Goal: Task Accomplishment & Management: Manage account settings

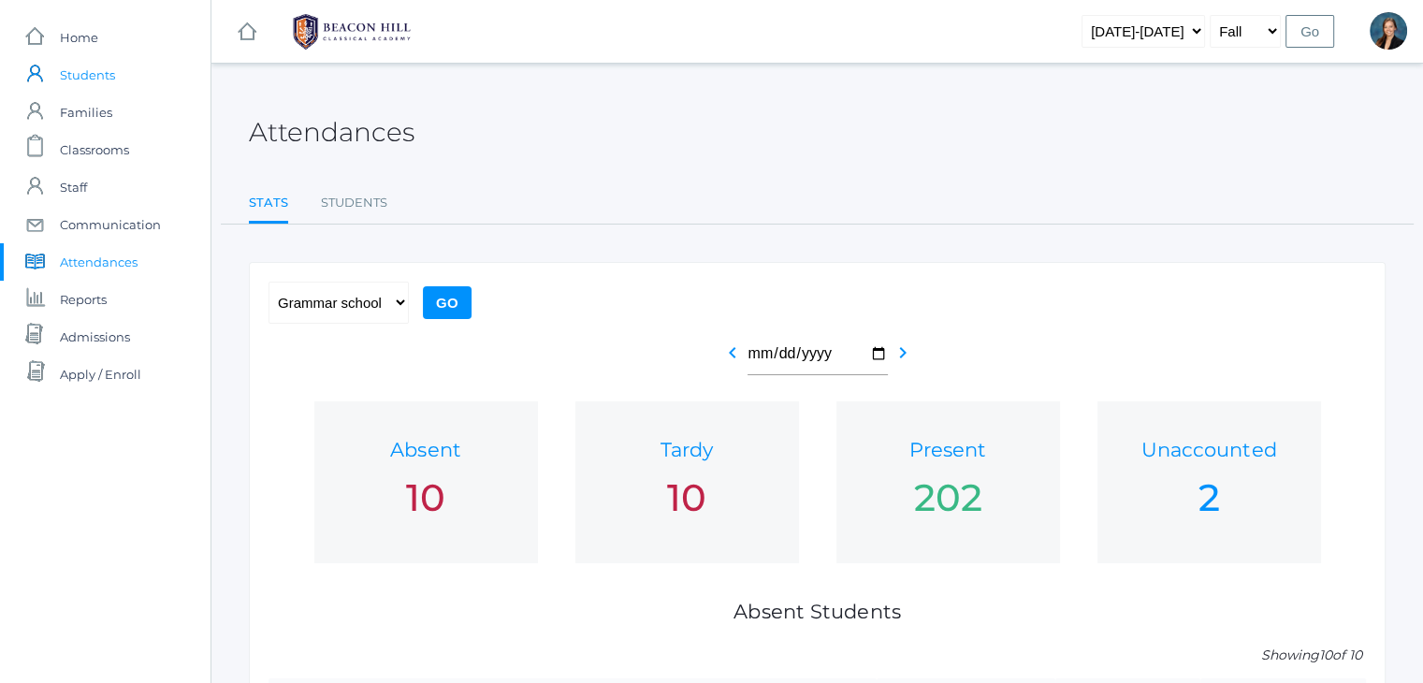
click at [103, 68] on span "Students" at bounding box center [87, 74] width 55 height 37
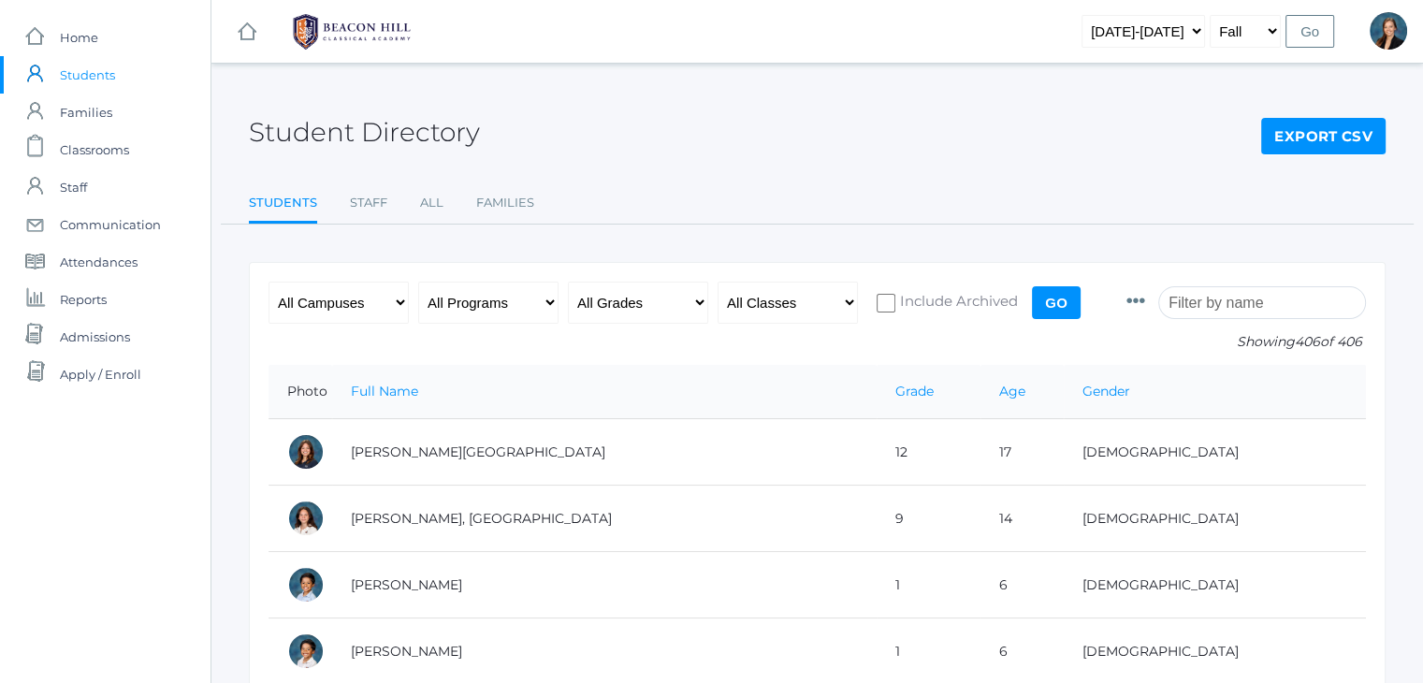
click at [1212, 304] on input "search" at bounding box center [1262, 302] width 208 height 33
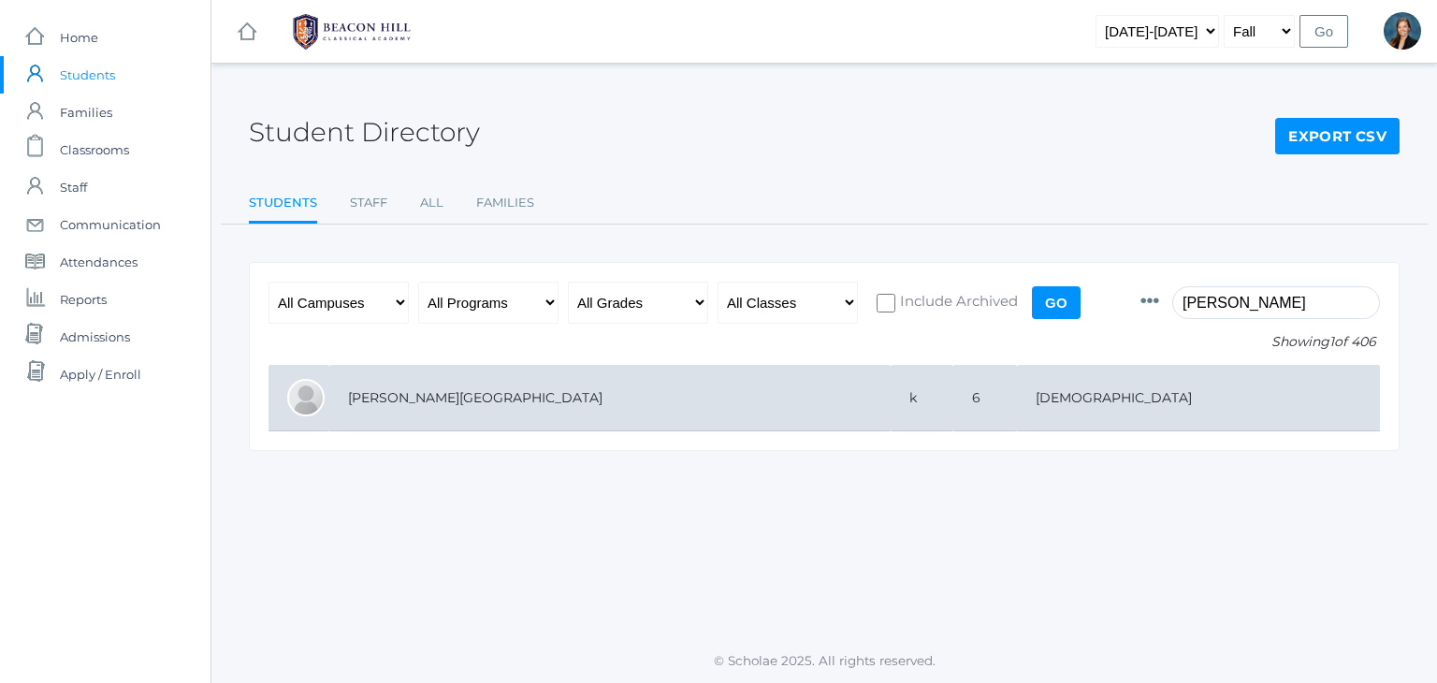
type input "bair"
click at [891, 377] on td "k" at bounding box center [922, 398] width 63 height 66
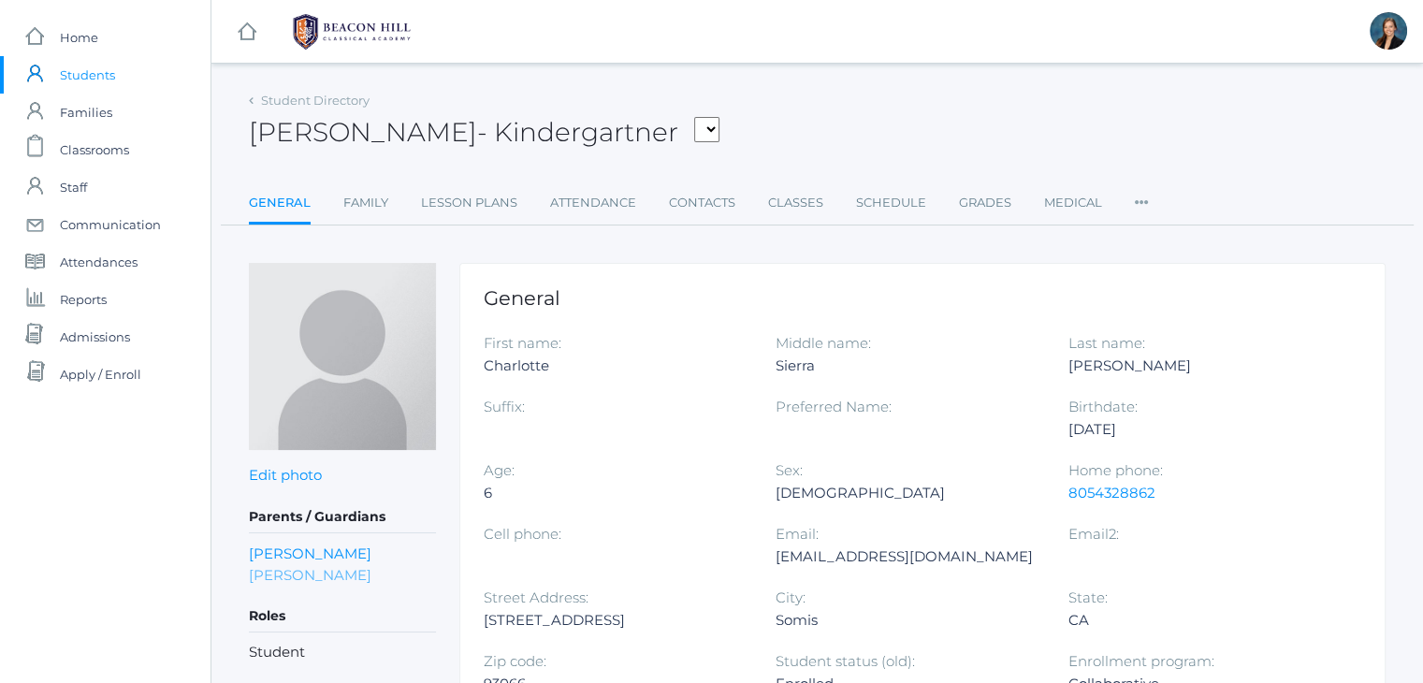
click at [289, 575] on link "[PERSON_NAME]" at bounding box center [310, 575] width 123 height 22
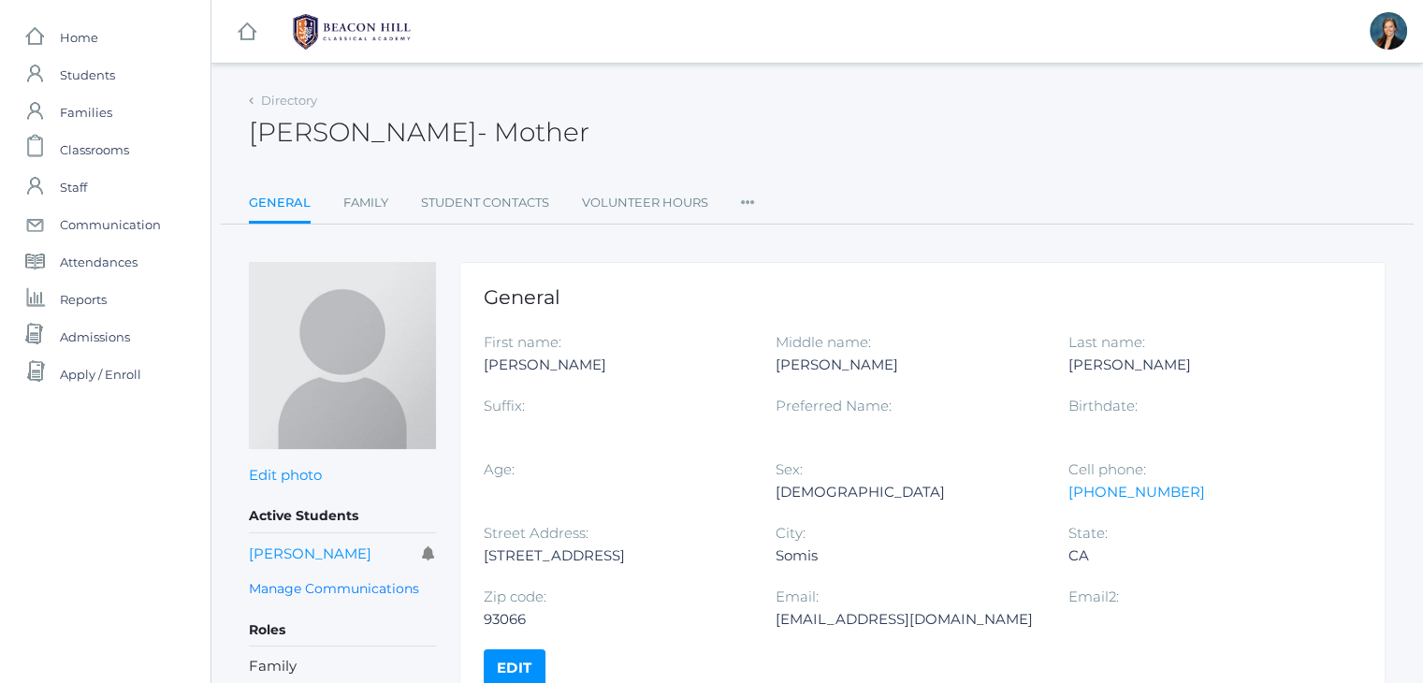
click at [727, 94] on div "[PERSON_NAME] - Mother [PERSON_NAME] Mother" at bounding box center [817, 121] width 1137 height 69
click at [66, 72] on span "Students" at bounding box center [87, 74] width 55 height 37
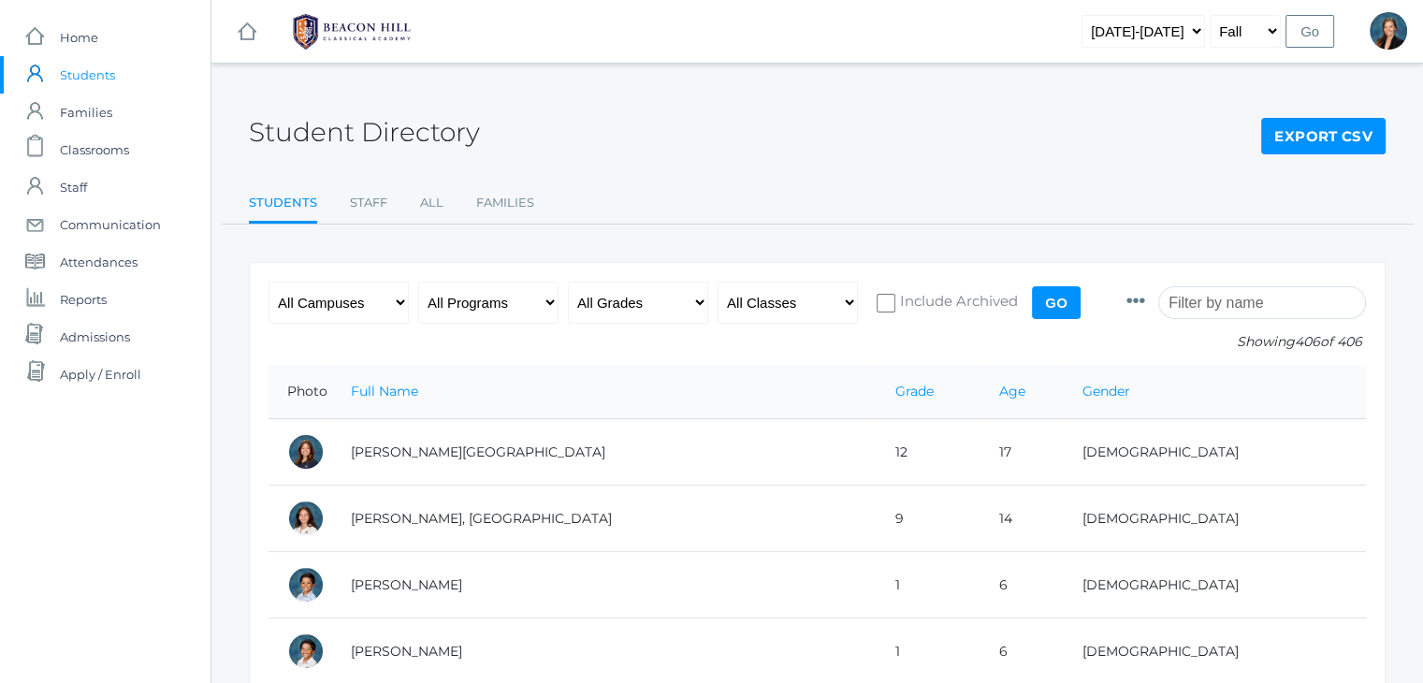
click at [1226, 305] on input "search" at bounding box center [1262, 302] width 208 height 33
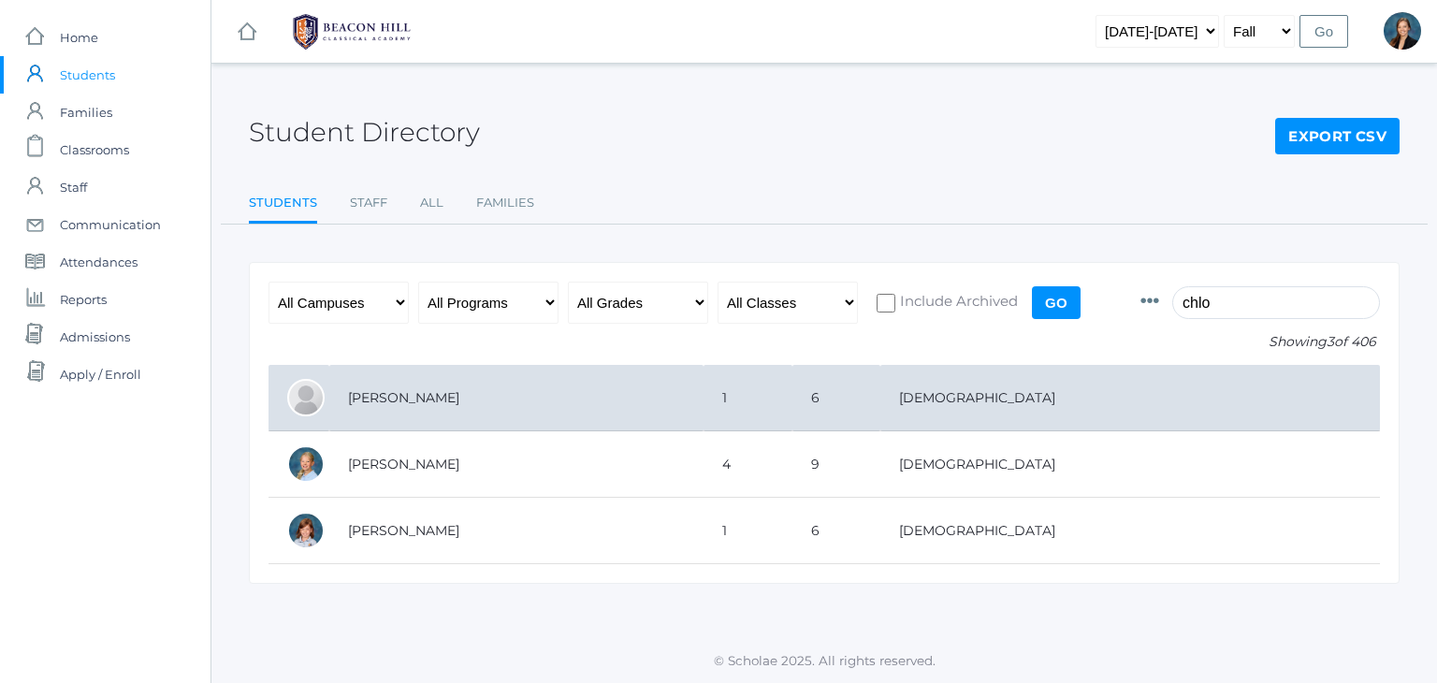
type input "chlo"
click at [474, 400] on td "[PERSON_NAME]" at bounding box center [516, 398] width 374 height 66
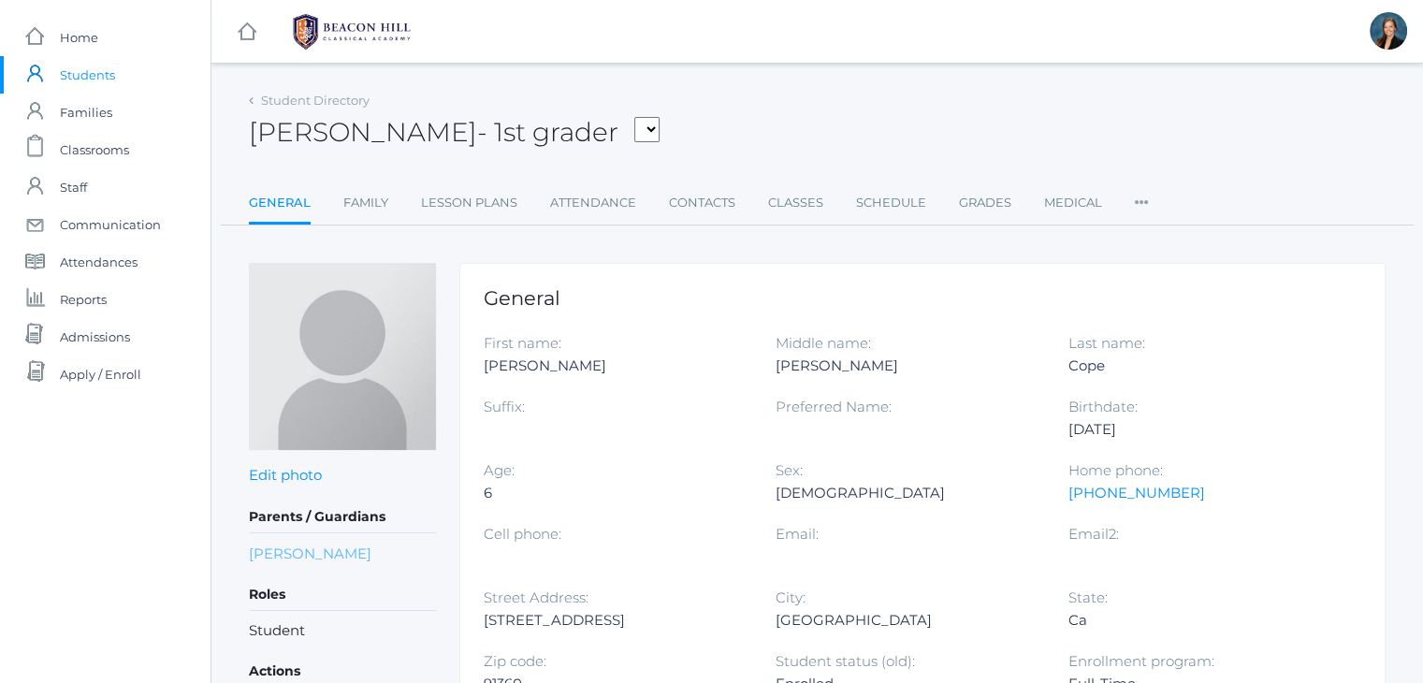
click at [262, 551] on link "Nicole Cope" at bounding box center [310, 554] width 123 height 22
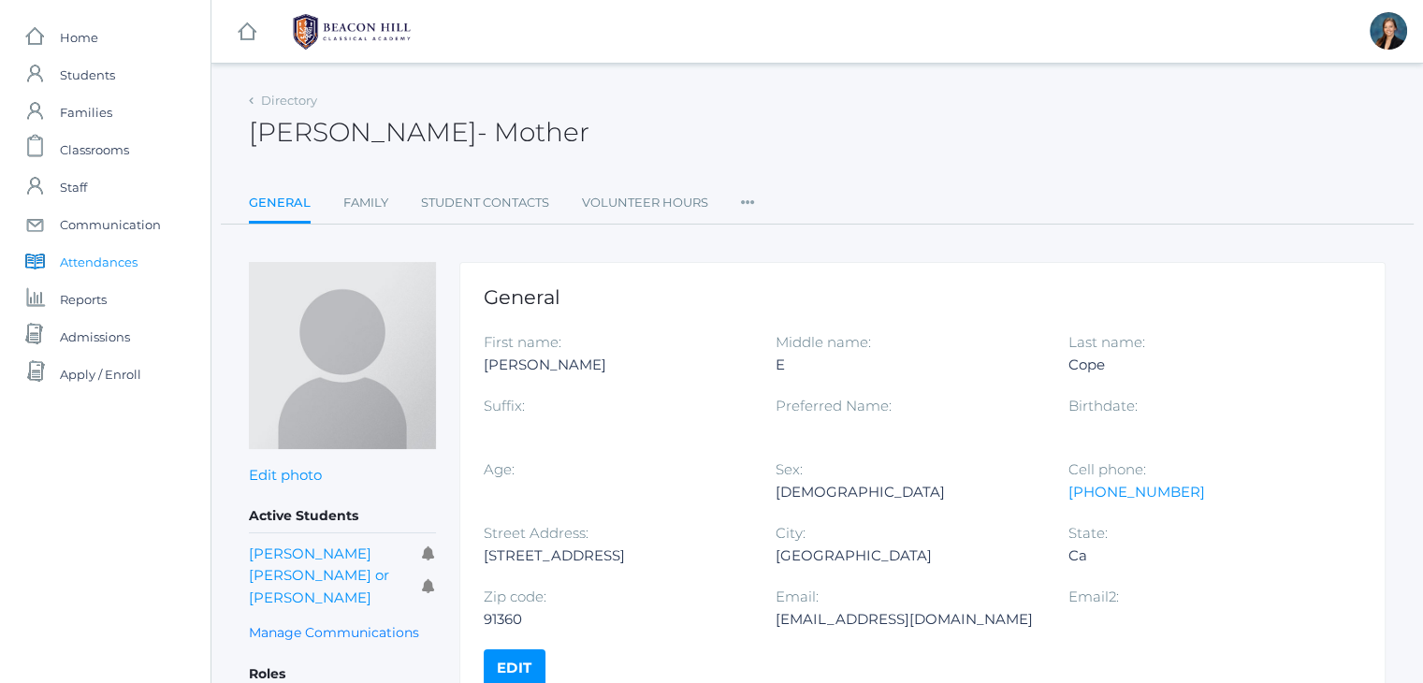
click at [110, 267] on span "Attendances" at bounding box center [99, 261] width 78 height 37
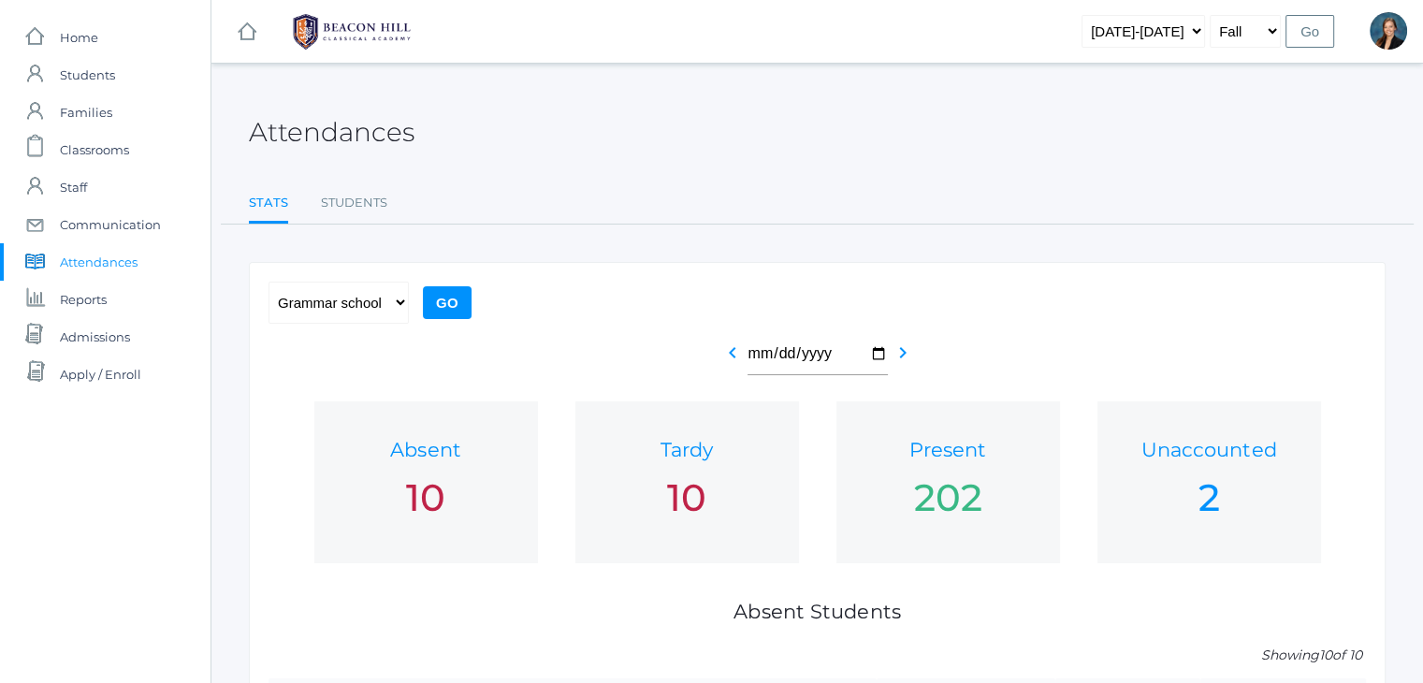
click at [858, 197] on ul "Stats Students" at bounding box center [817, 204] width 1137 height 40
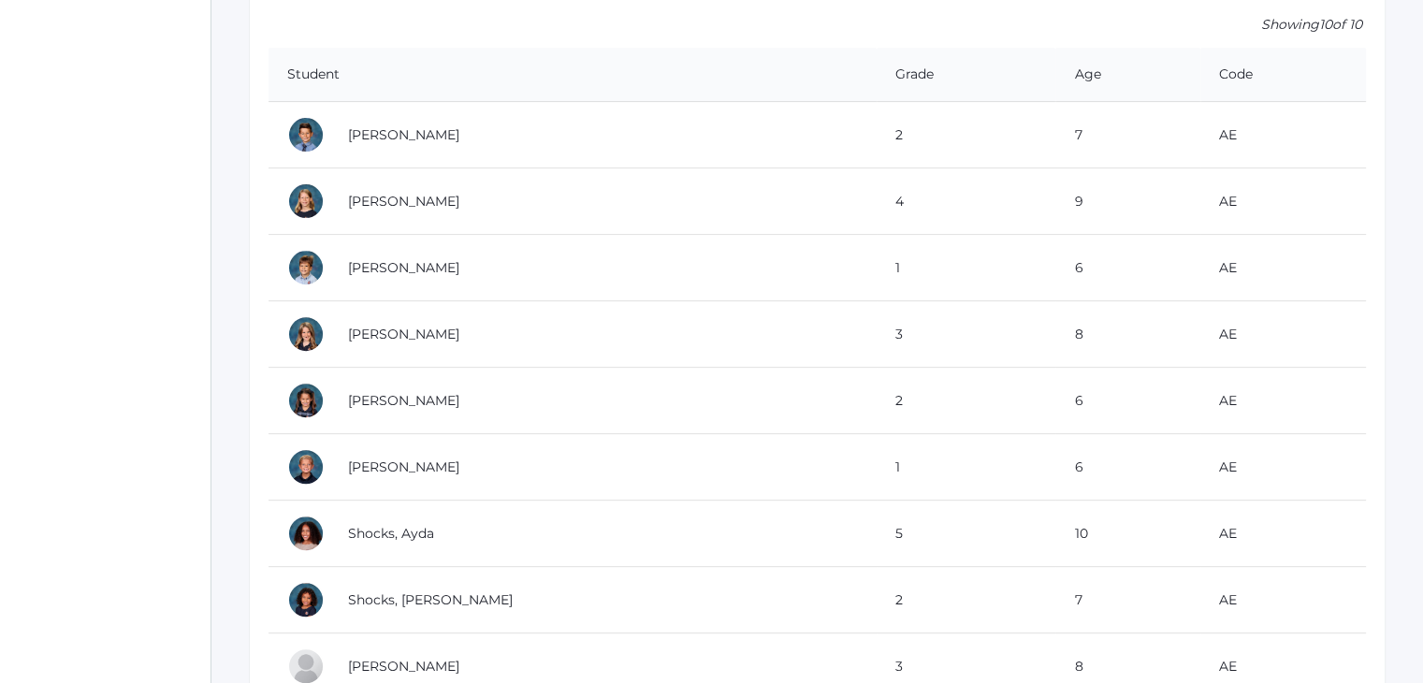
scroll to position [636, 0]
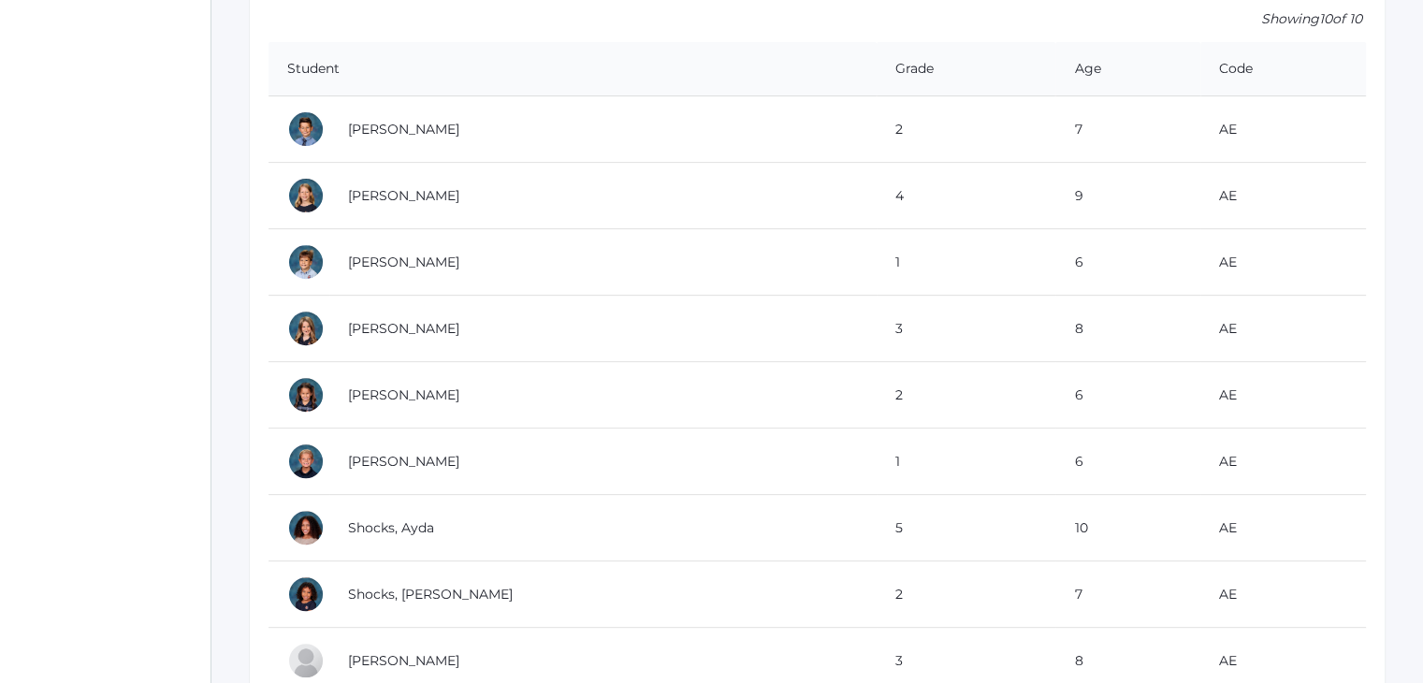
click at [92, 188] on div "icons/ui/navigation/home Created with Sketch. Home icons/user/plain Created wit…" at bounding box center [105, 106] width 210 height 1485
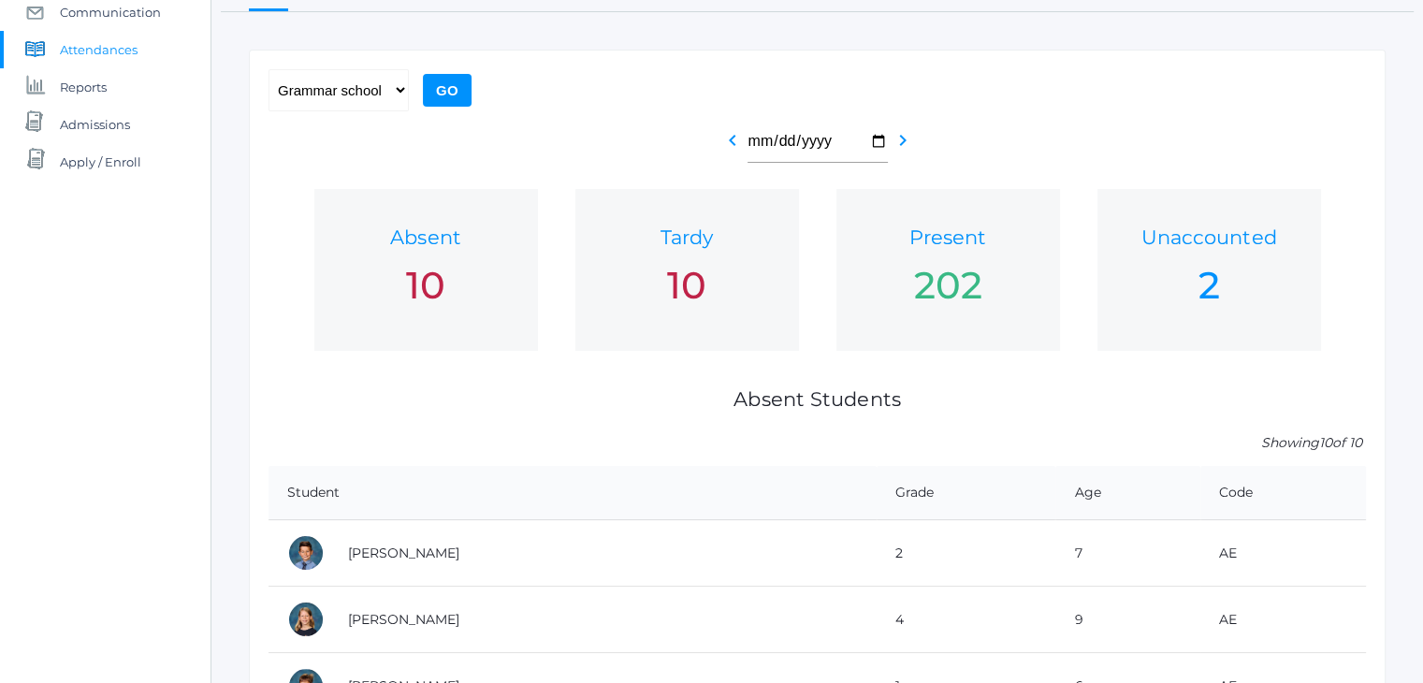
scroll to position [0, 0]
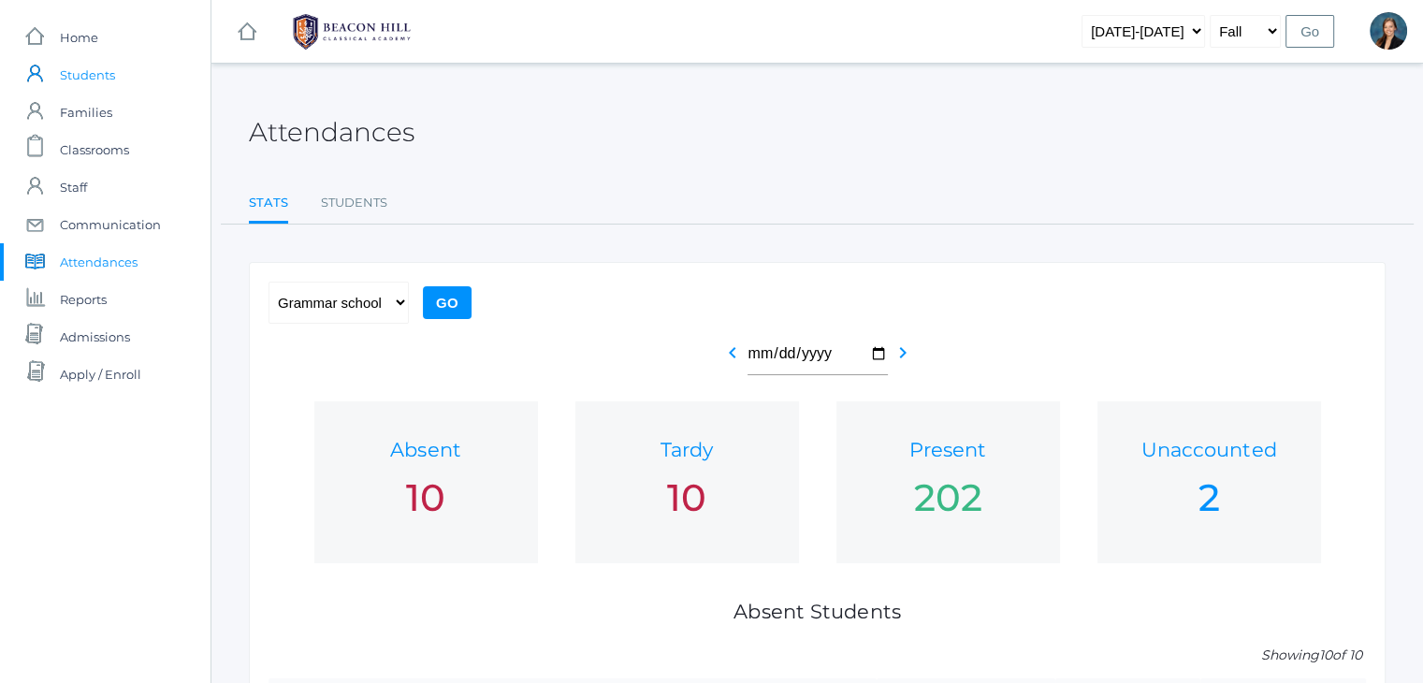
click at [94, 74] on span "Students" at bounding box center [87, 74] width 55 height 37
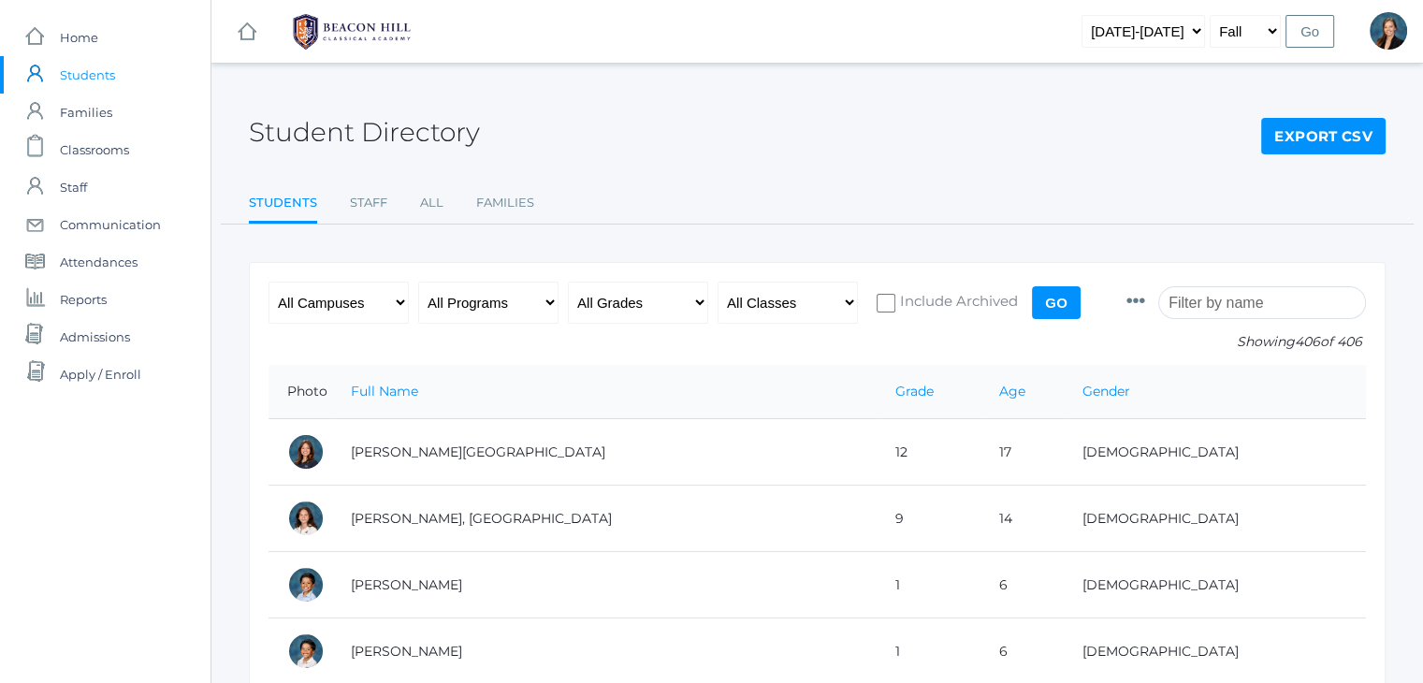
click at [1235, 304] on input "search" at bounding box center [1262, 302] width 208 height 33
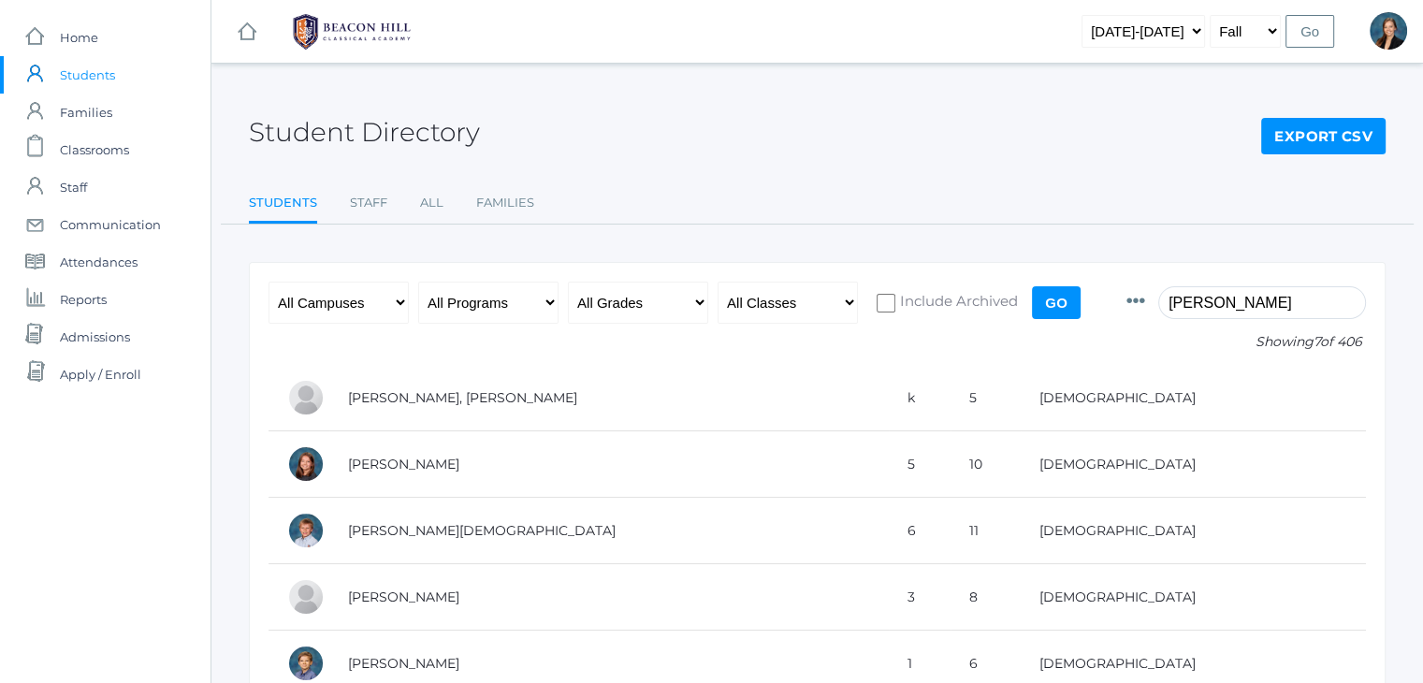
type input "smith"
click at [156, 558] on div "icons/ui/navigation/home Created with Sketch. Home icons/user/plain Created wit…" at bounding box center [105, 459] width 210 height 918
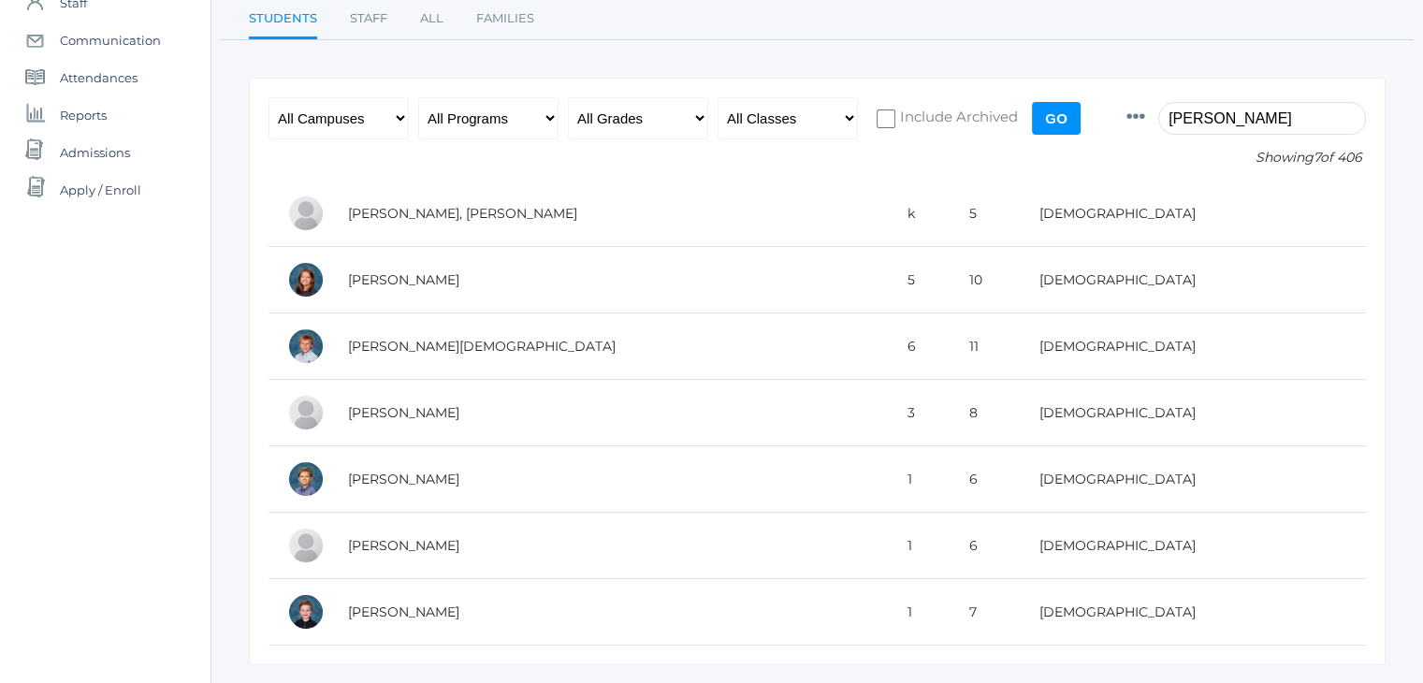
scroll to position [187, 0]
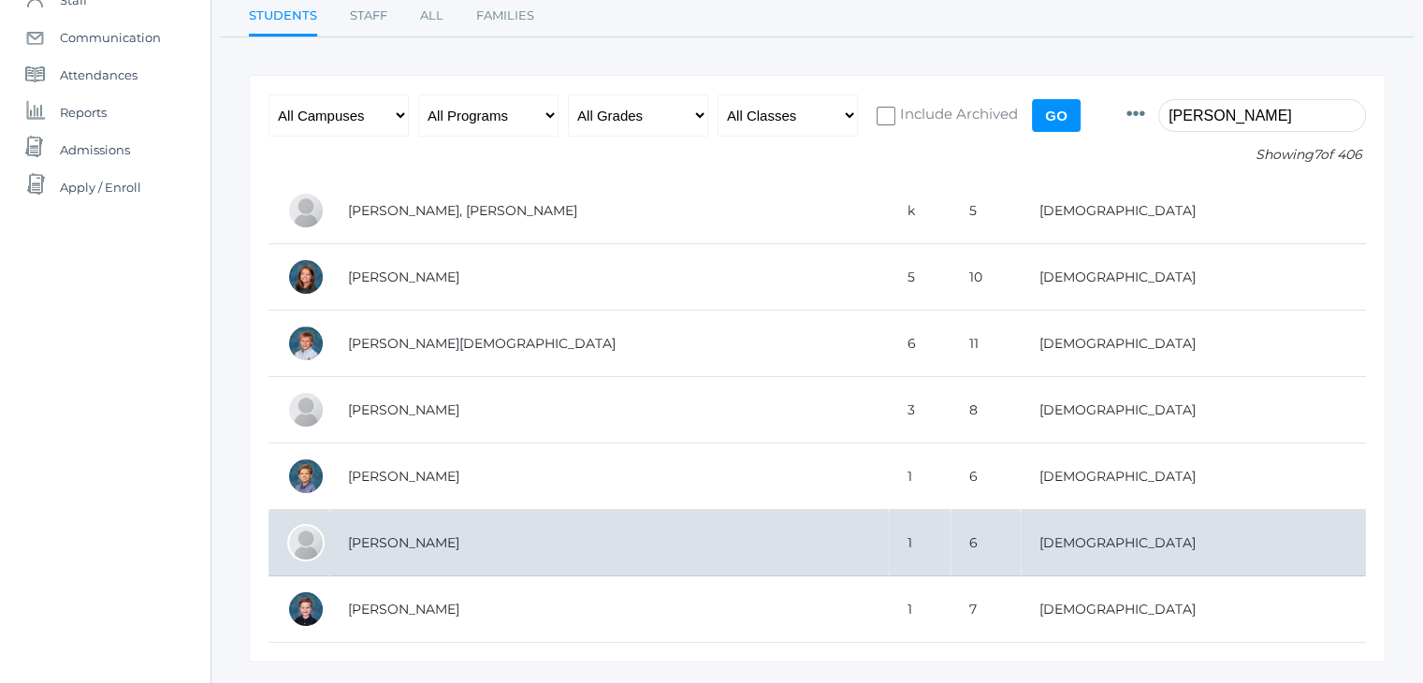
click at [426, 557] on td "[PERSON_NAME]" at bounding box center [608, 543] width 559 height 66
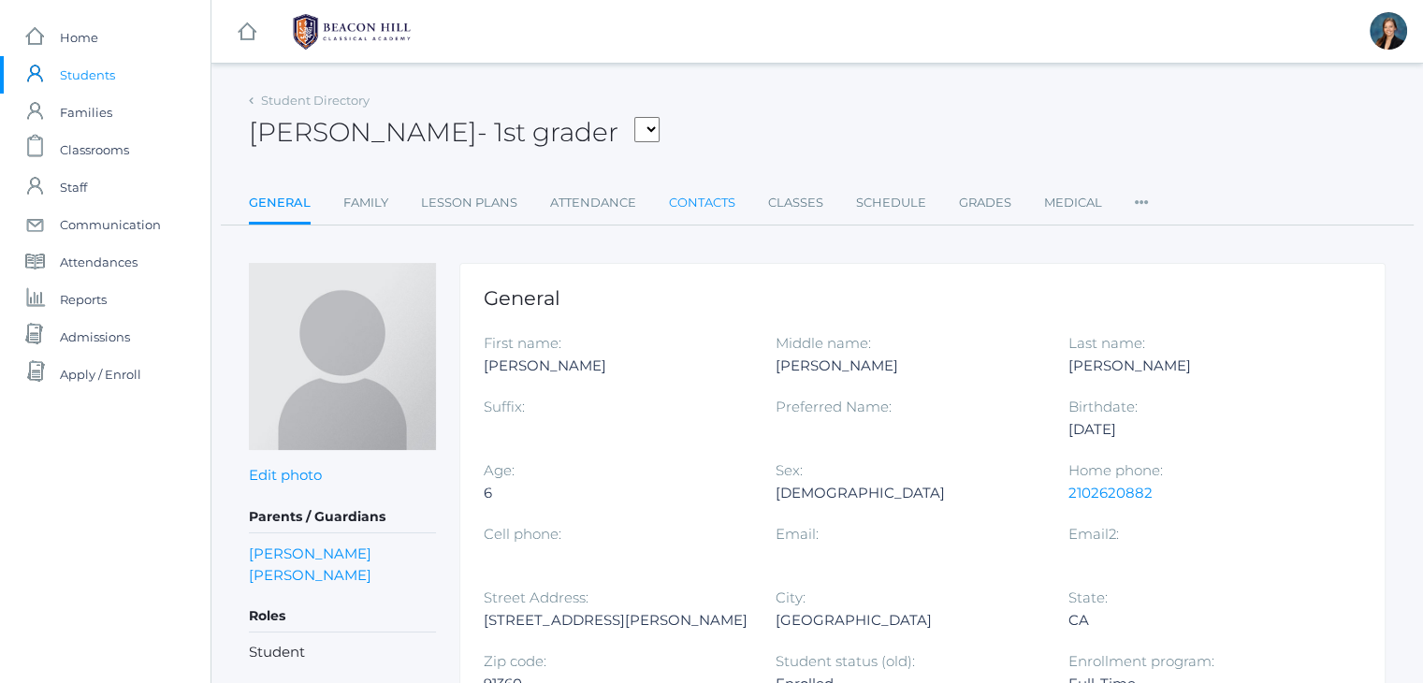
click at [715, 199] on link "Contacts" at bounding box center [702, 202] width 66 height 37
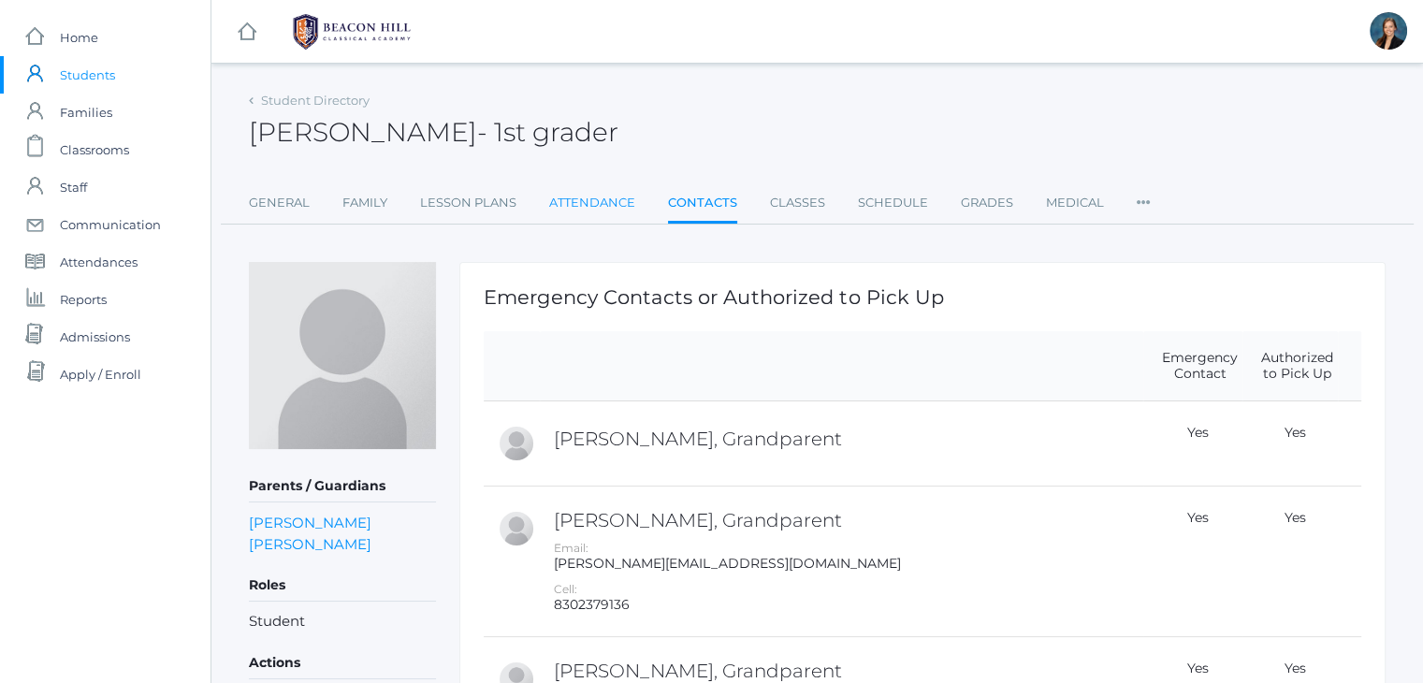
click at [621, 197] on link "Attendance" at bounding box center [592, 202] width 86 height 37
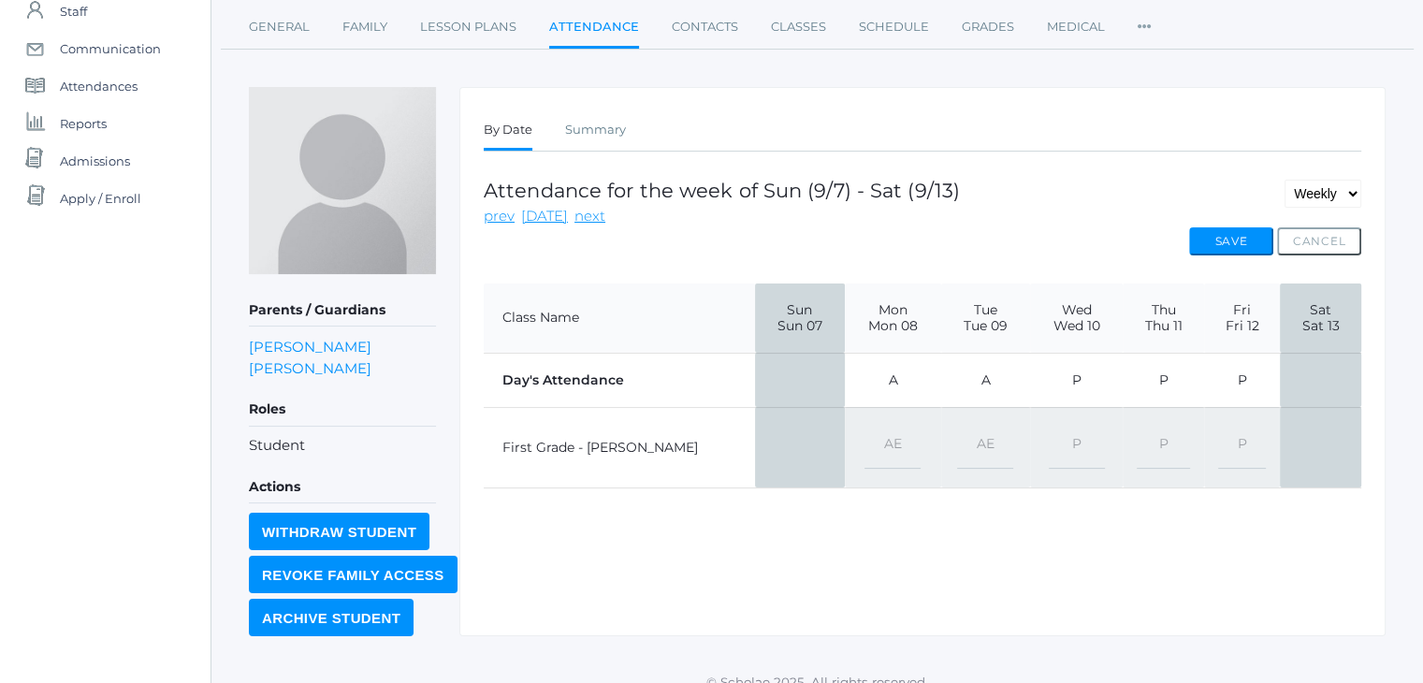
scroll to position [196, 0]
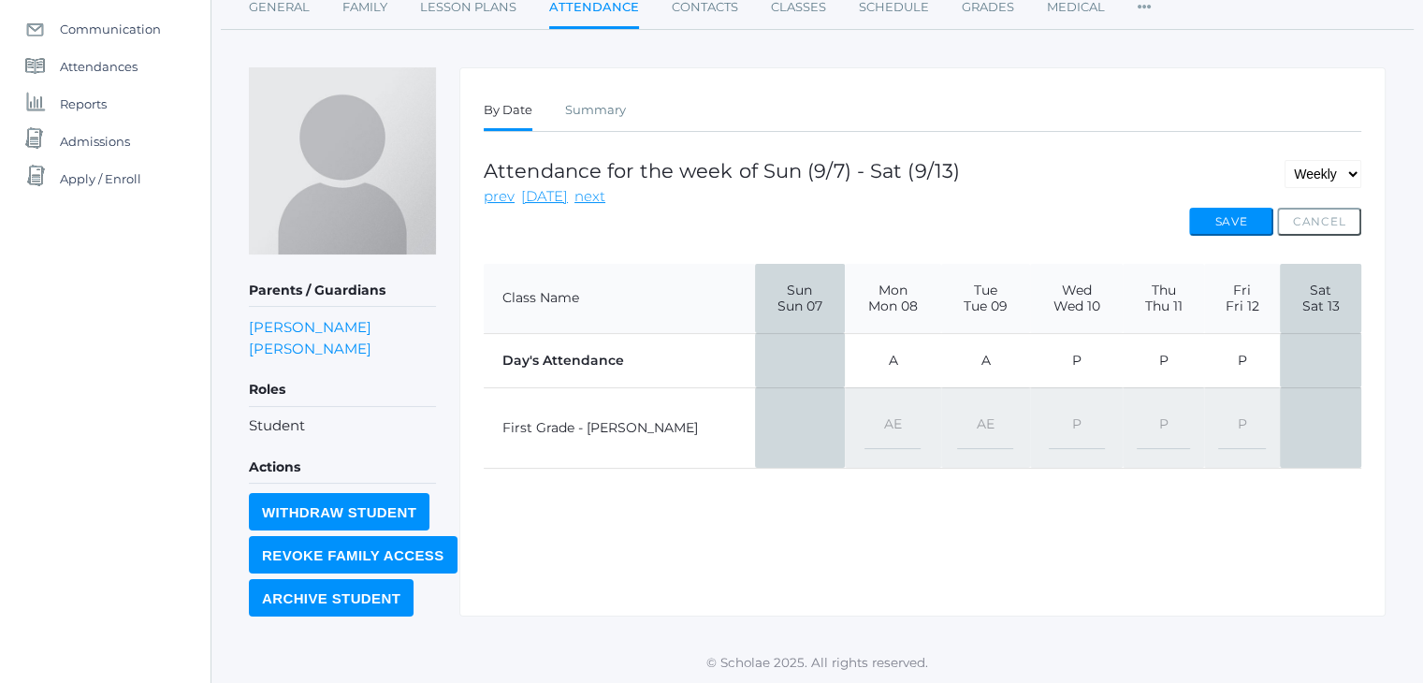
click at [1049, 418] on select "-- Present Present-At-Home Tardy Excused Tardy Unexcused Absent Excused Absent …" at bounding box center [1077, 428] width 56 height 42
select select "AE"
click at [1049, 407] on select "-- Present Present-At-Home Tardy Excused Tardy Unexcused Absent Excused Absent …" at bounding box center [1077, 428] width 56 height 42
click at [1142, 420] on select "-- Present Present-At-Home Tardy Excused Tardy Unexcused Absent Excused Absent …" at bounding box center [1163, 428] width 53 height 42
select select "AE"
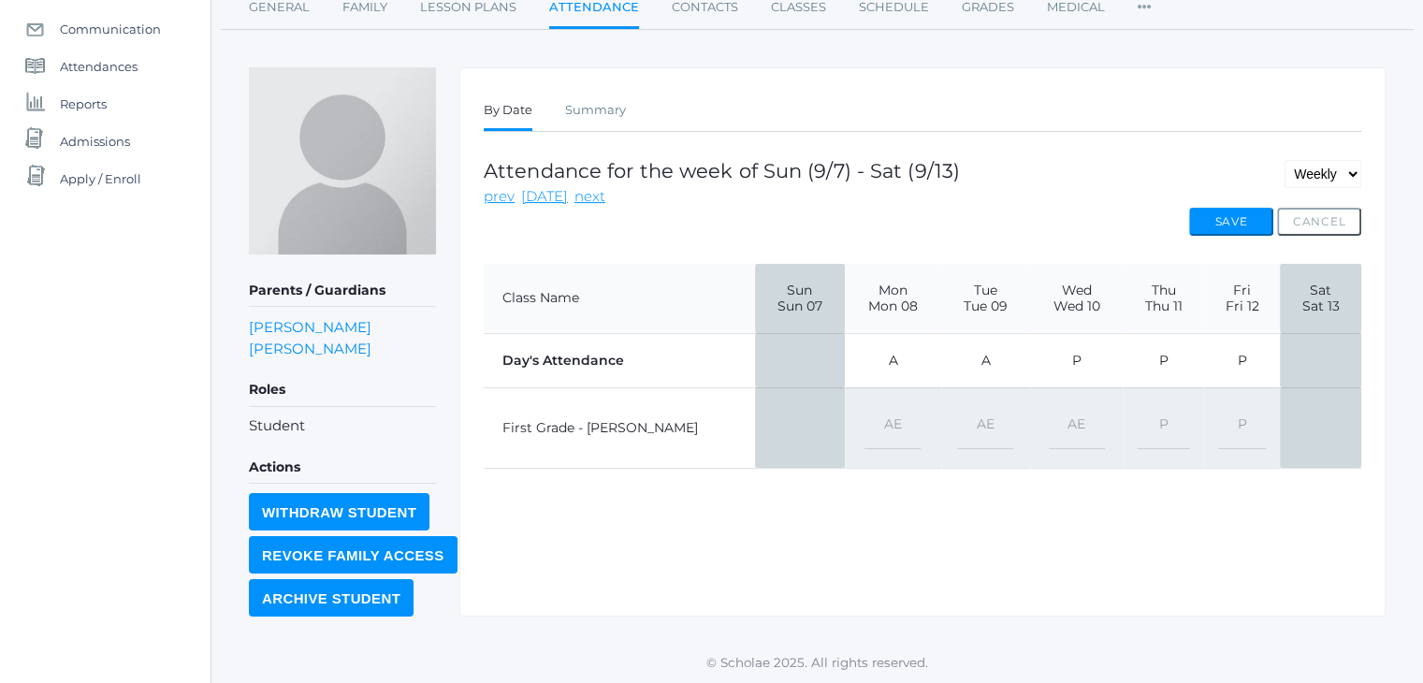
click at [1137, 407] on select "-- Present Present-At-Home Tardy Excused Tardy Unexcused Absent Excused Absent …" at bounding box center [1163, 428] width 53 height 42
click at [1231, 418] on select "-- Present Present-At-Home Tardy Excused Tardy Unexcused Absent Excused Absent …" at bounding box center [1242, 428] width 49 height 42
select select "AE"
click at [1218, 407] on select "-- Present Present-At-Home Tardy Excused Tardy Unexcused Absent Excused Absent …" at bounding box center [1242, 428] width 49 height 42
click at [1240, 217] on button "Save" at bounding box center [1231, 222] width 84 height 28
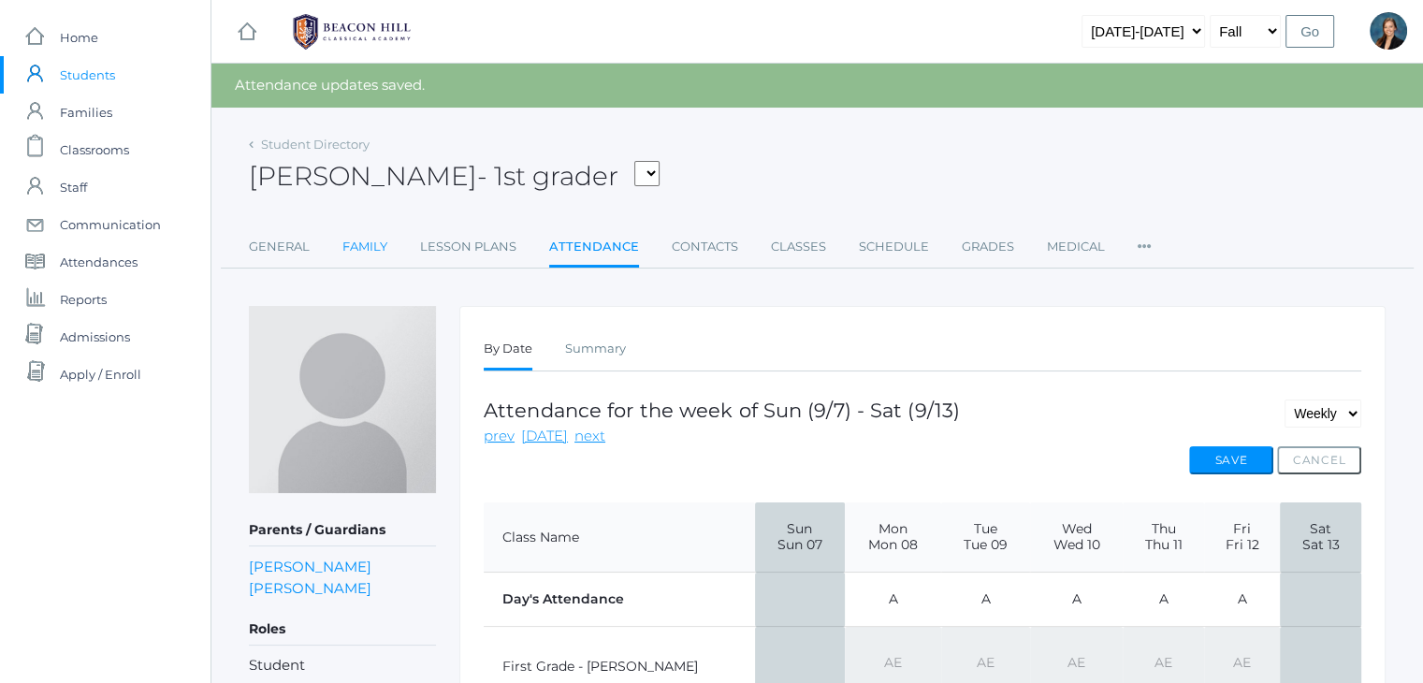
click at [364, 243] on link "Family" at bounding box center [364, 246] width 45 height 37
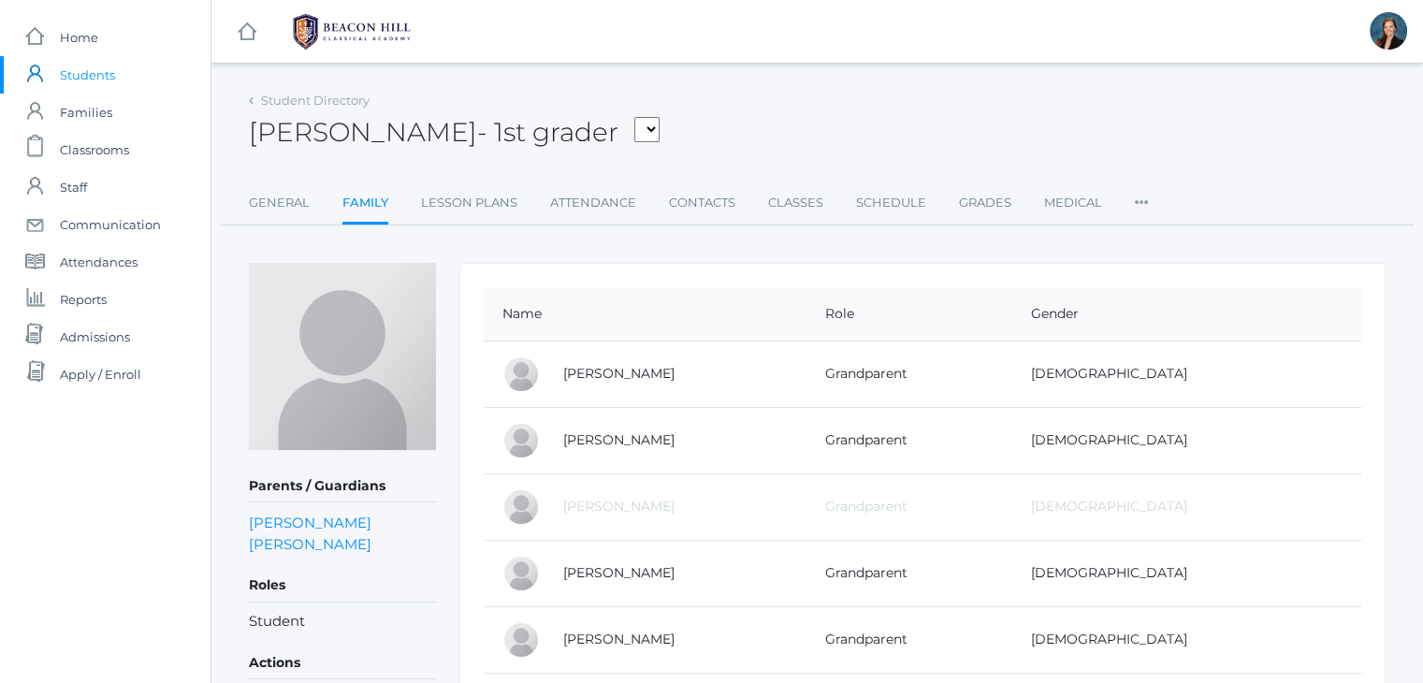
click at [732, 97] on div "Oliver Smith - 1st grader Abrea, Dominic Abrea, Grayson Alstot, Nolan Armstrong…" at bounding box center [817, 121] width 1137 height 69
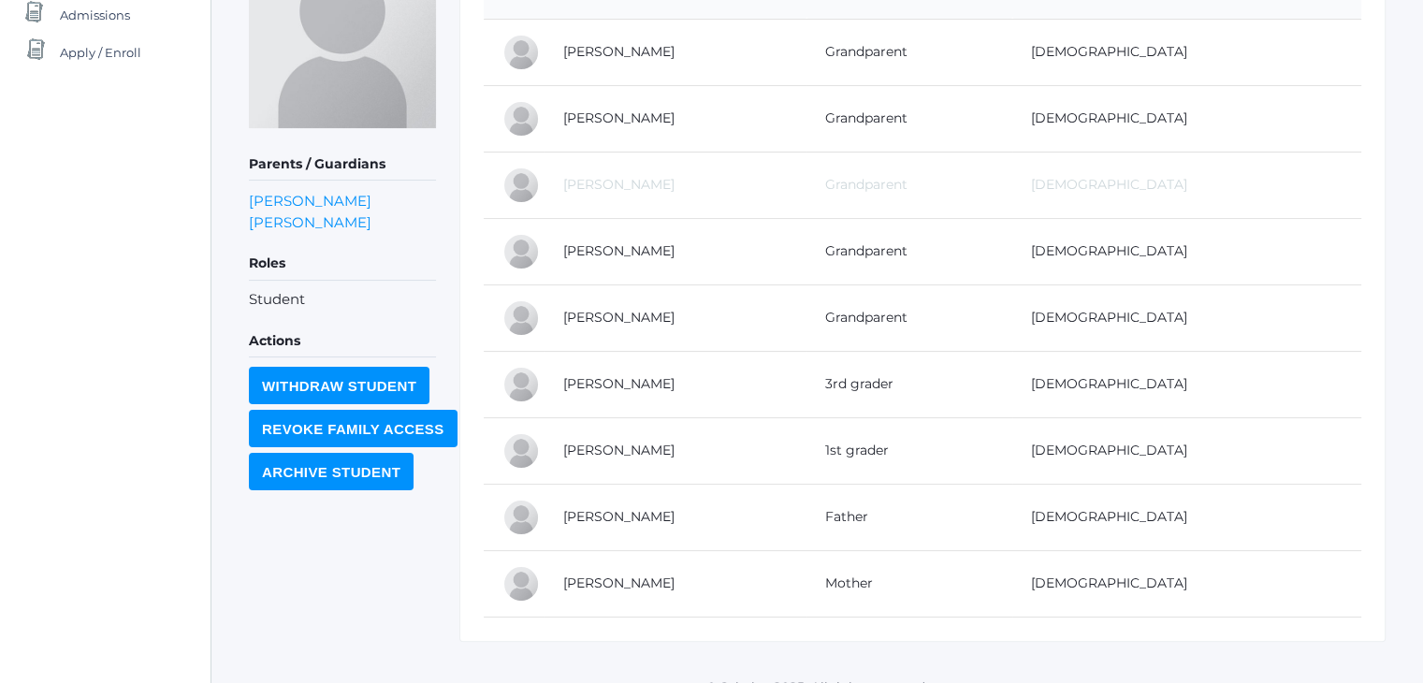
scroll to position [337, 0]
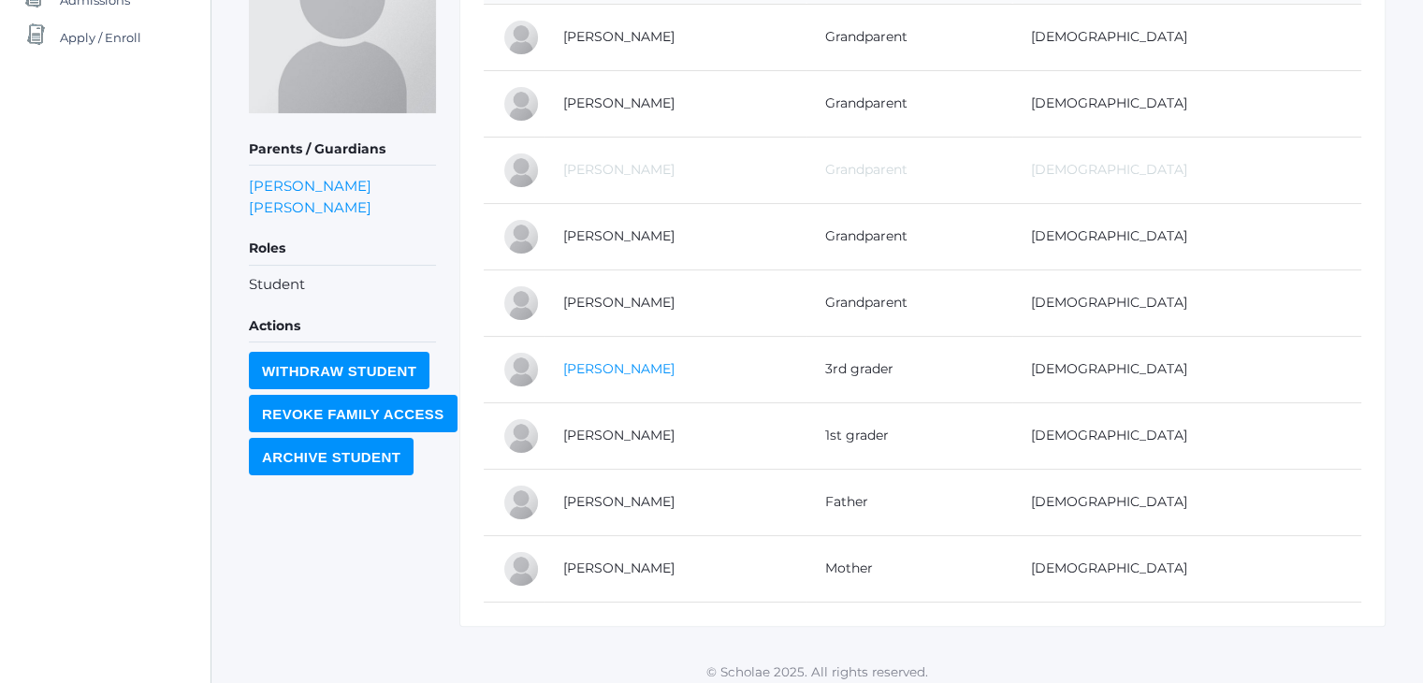
click at [591, 362] on link "[PERSON_NAME]" at bounding box center [618, 368] width 111 height 17
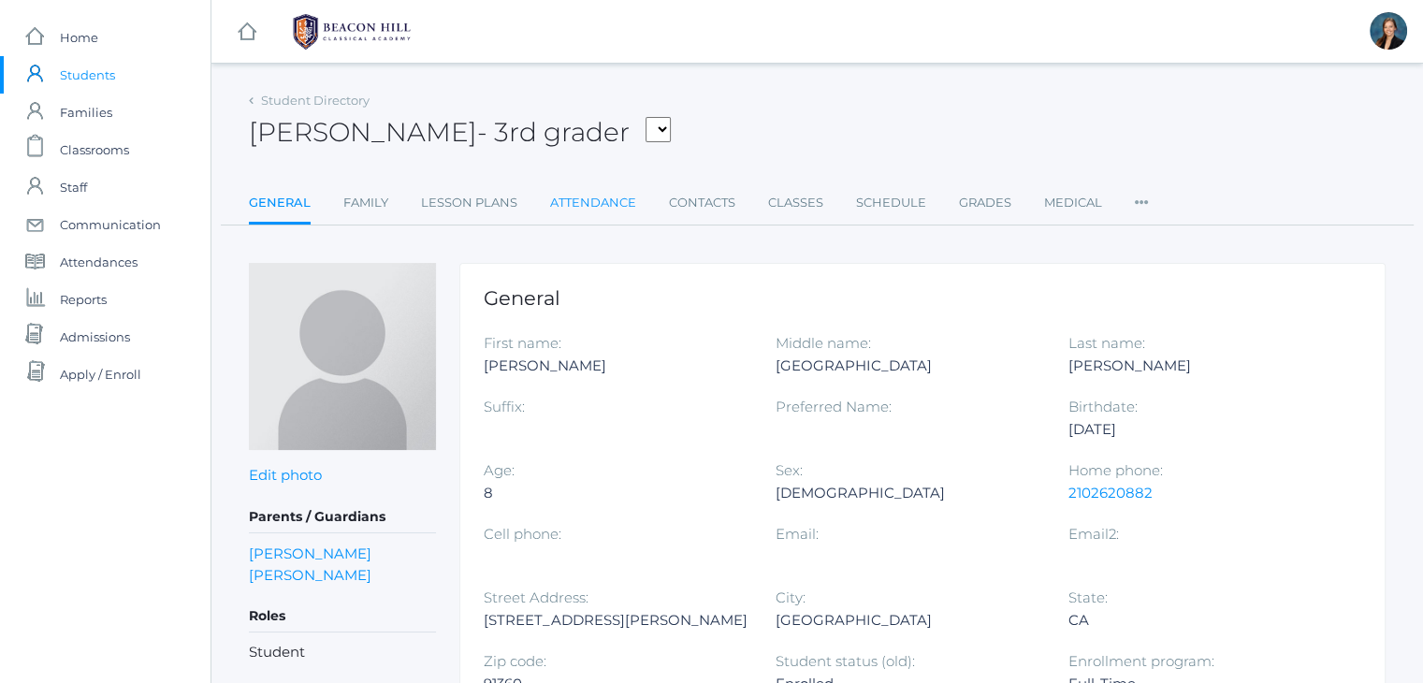
click at [608, 192] on link "Attendance" at bounding box center [593, 202] width 86 height 37
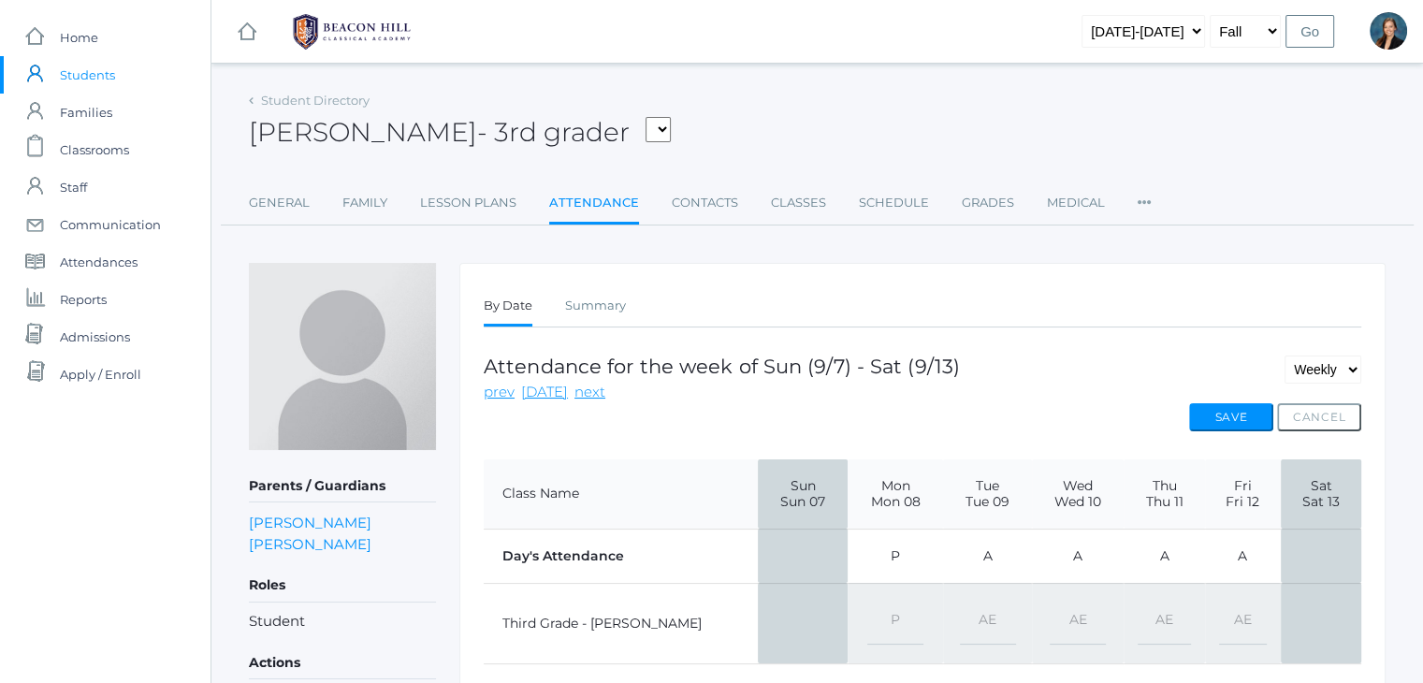
click at [867, 608] on select "-- Present Present-At-Home Tardy Excused Tardy Unexcused Absent Excused Absent …" at bounding box center [895, 623] width 56 height 42
select select "AE"
click at [867, 602] on select "-- Present Present-At-Home Tardy Excused Tardy Unexcused Absent Excused Absent …" at bounding box center [895, 623] width 56 height 42
click at [1221, 409] on button "Save" at bounding box center [1231, 417] width 84 height 28
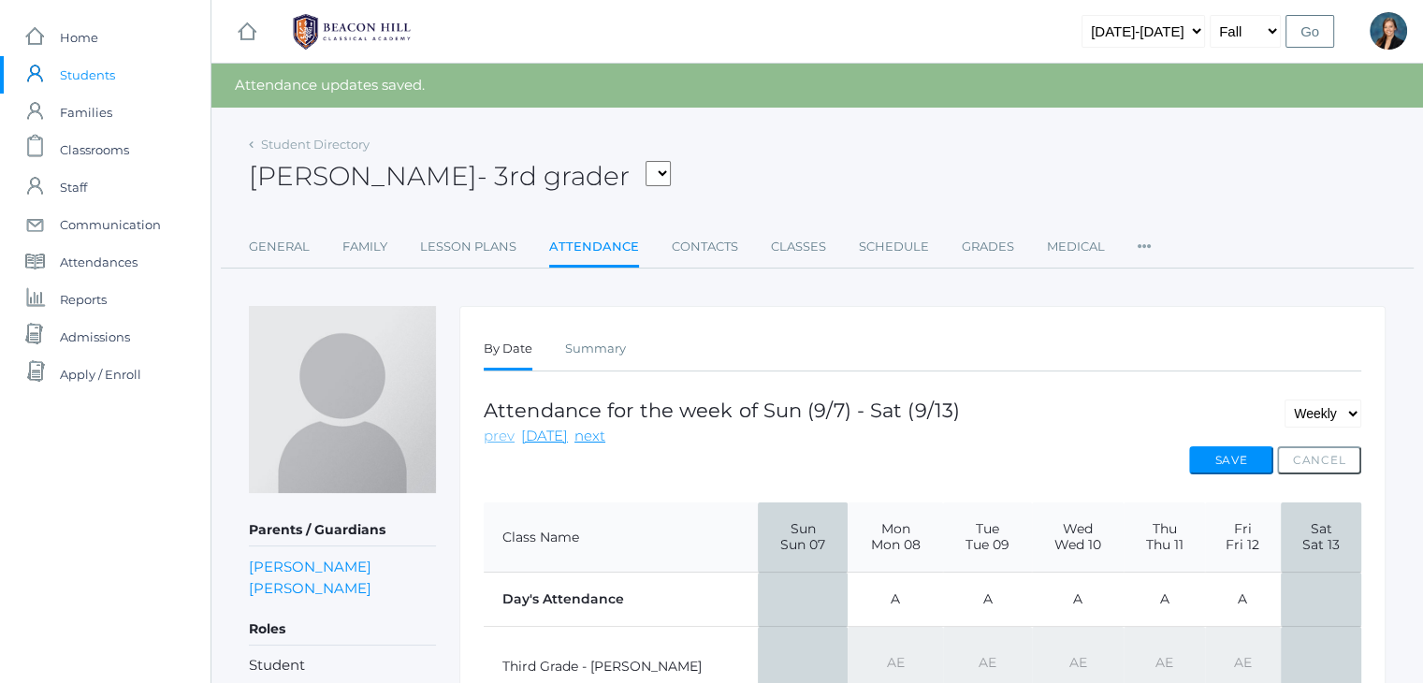
click at [499, 431] on link "prev" at bounding box center [499, 437] width 31 height 22
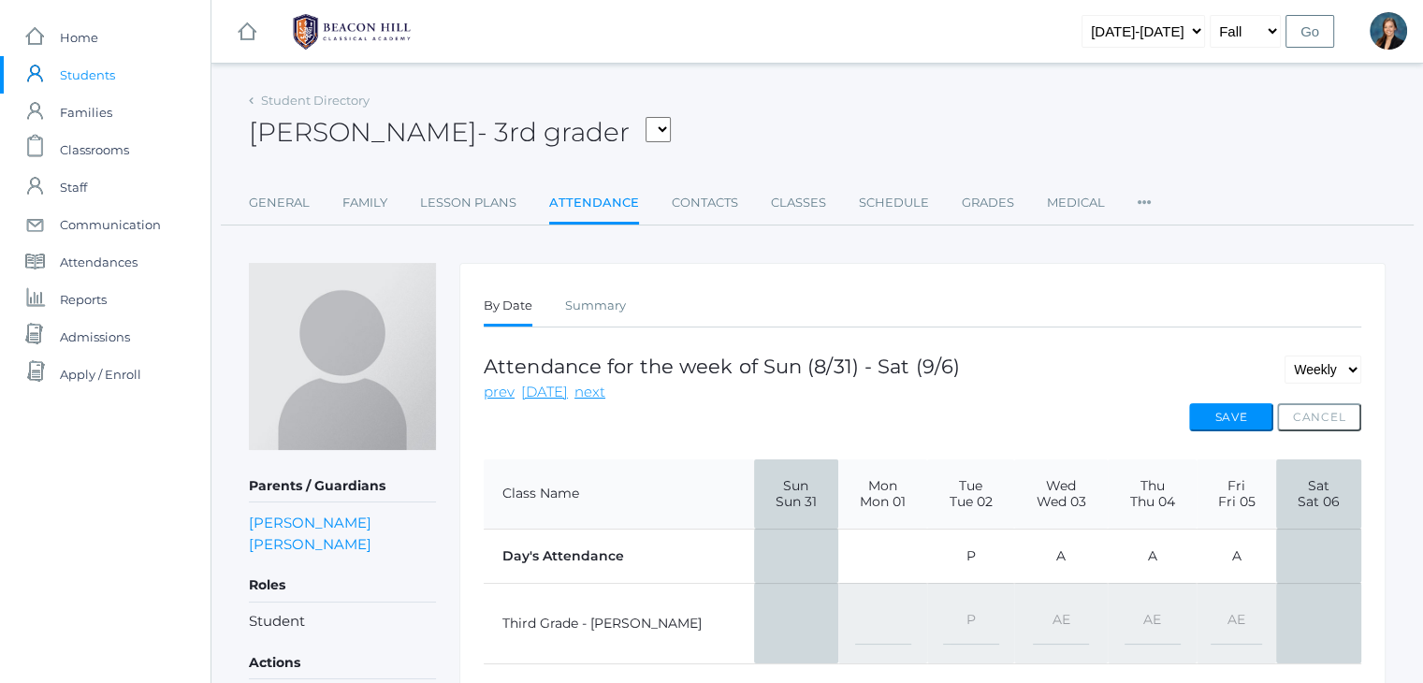
click at [943, 612] on select "-- Present Present-At-Home Tardy Excused Tardy Unexcused Absent Excused Absent …" at bounding box center [971, 623] width 56 height 42
select select "AE"
click at [943, 602] on select "-- Present Present-At-Home Tardy Excused Tardy Unexcused Absent Excused Absent …" at bounding box center [971, 623] width 56 height 42
click at [1212, 405] on button "Save" at bounding box center [1231, 417] width 84 height 28
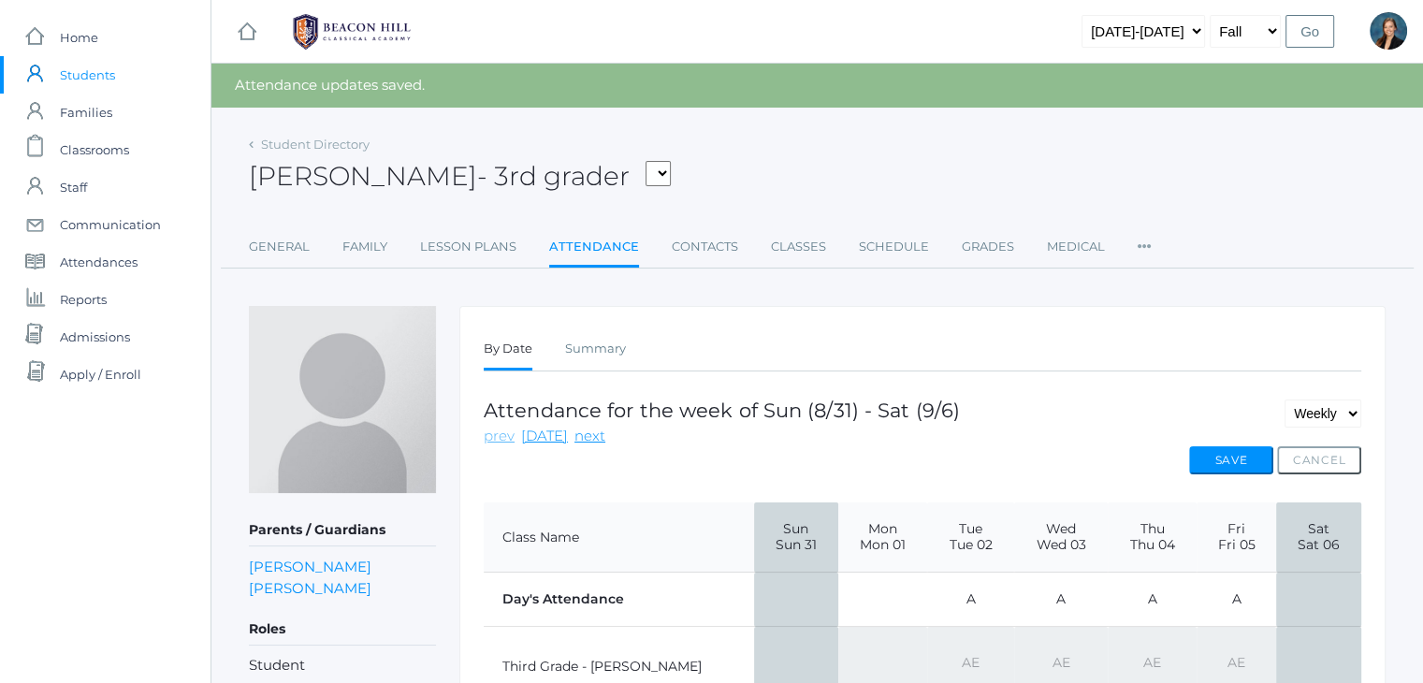
click at [494, 437] on link "prev" at bounding box center [499, 437] width 31 height 22
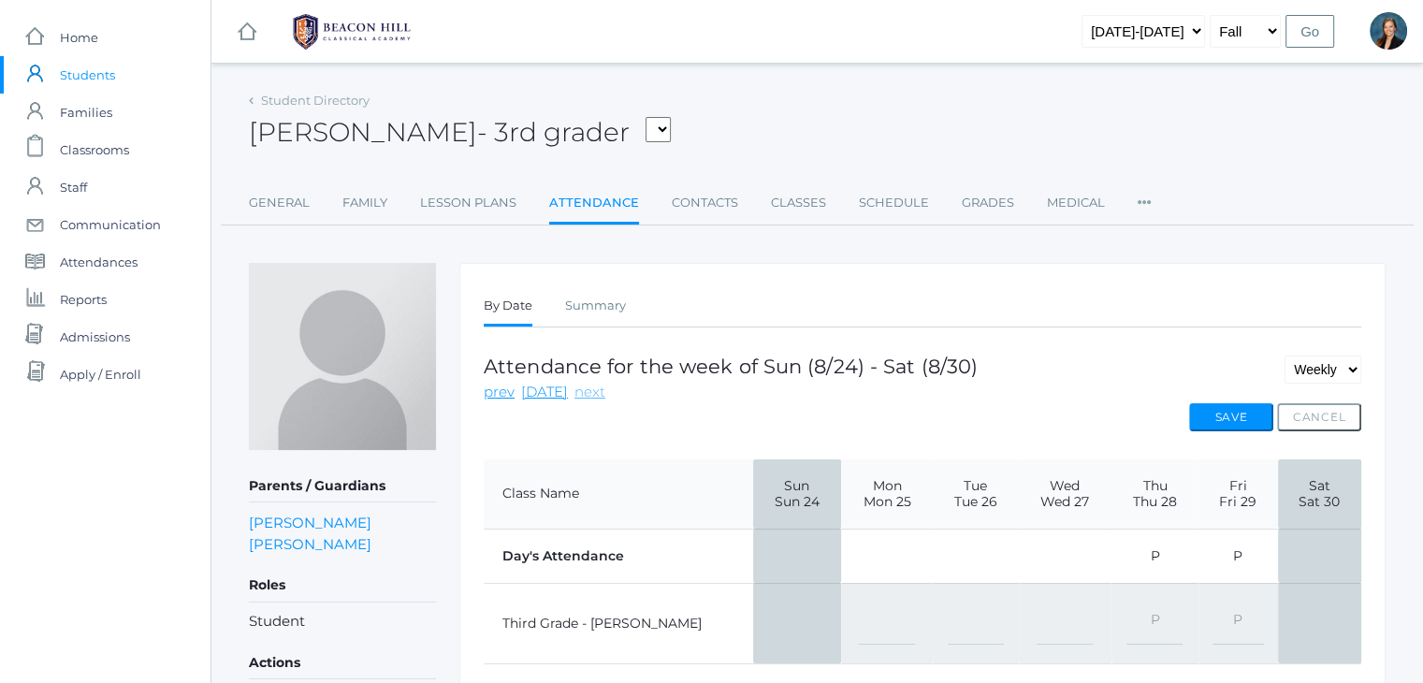
click at [576, 386] on link "next" at bounding box center [589, 393] width 31 height 22
click at [943, 618] on select "-- Present Present-At-Home Tardy Excused Tardy Unexcused Absent Excused Absent …" at bounding box center [971, 623] width 56 height 42
select select "P"
click at [943, 602] on select "-- Present Present-At-Home Tardy Excused Tardy Unexcused Absent Excused Absent …" at bounding box center [971, 623] width 56 height 42
click at [1224, 416] on button "Save" at bounding box center [1231, 417] width 84 height 28
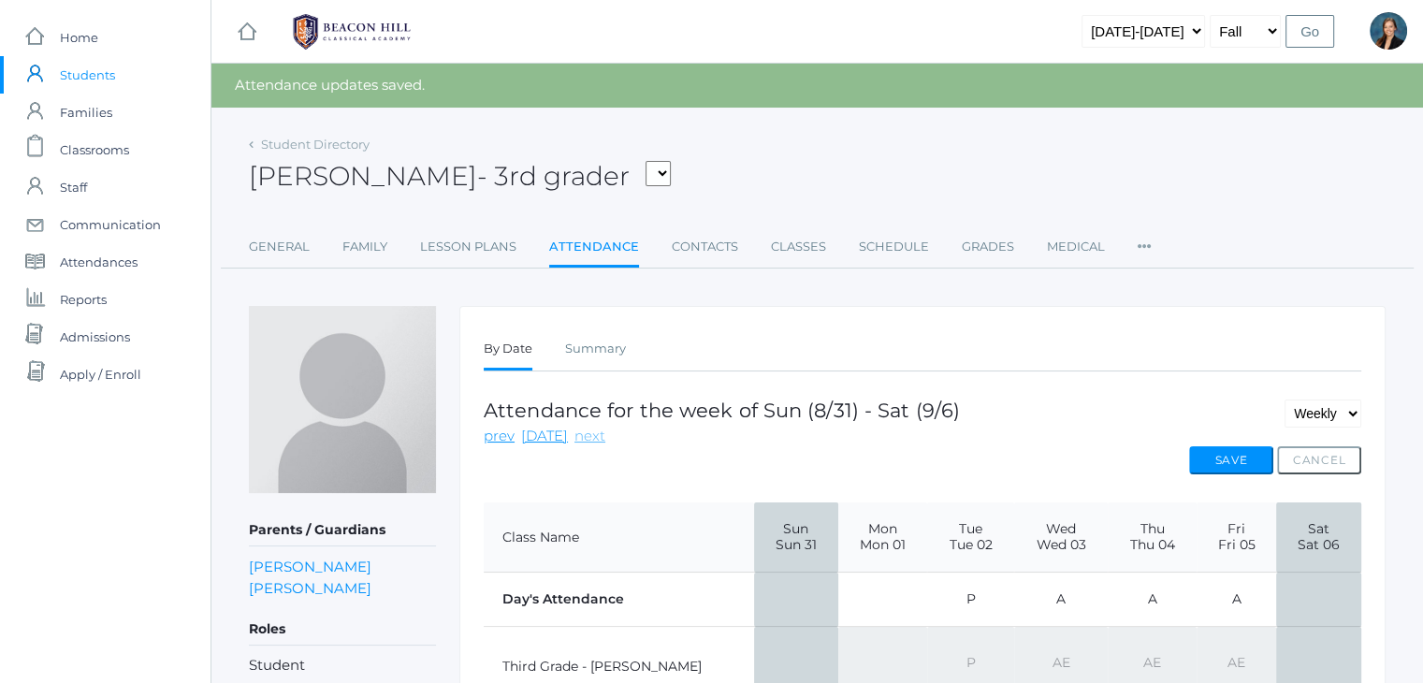
click at [587, 436] on link "next" at bounding box center [589, 437] width 31 height 22
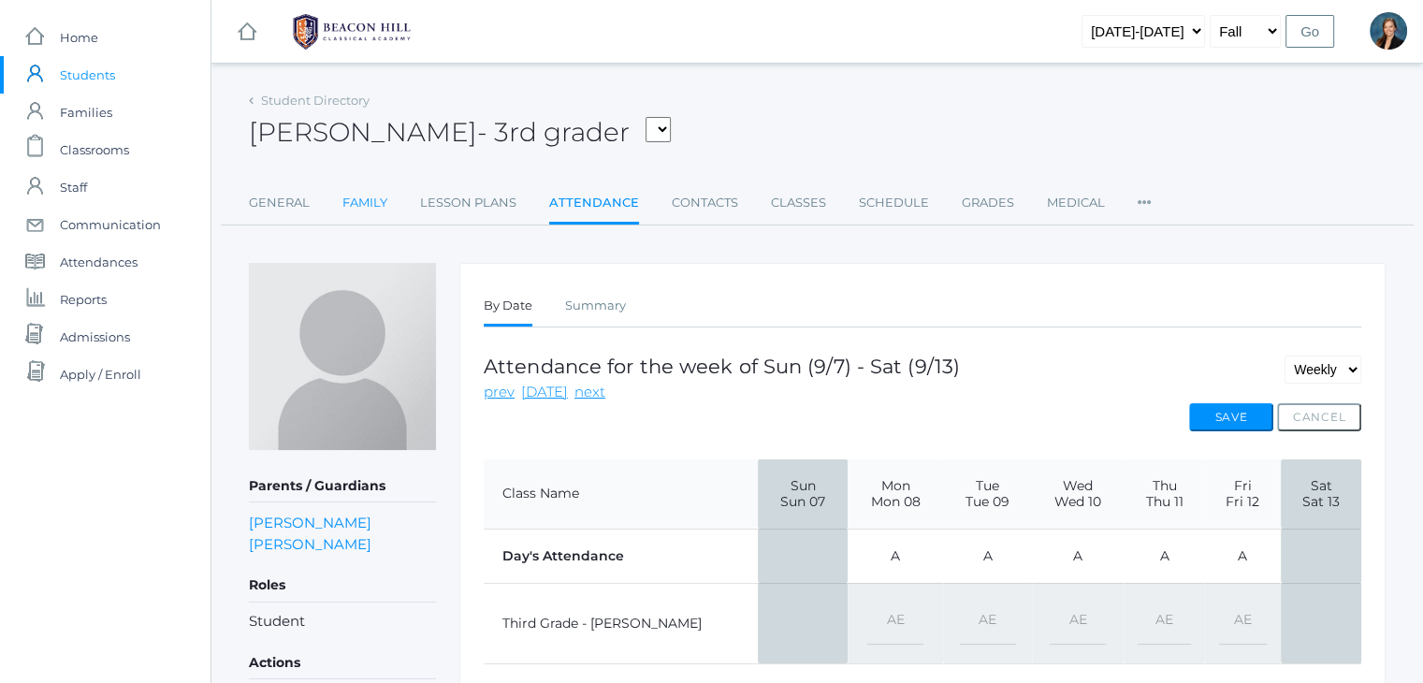
click at [359, 201] on link "Family" at bounding box center [364, 202] width 45 height 37
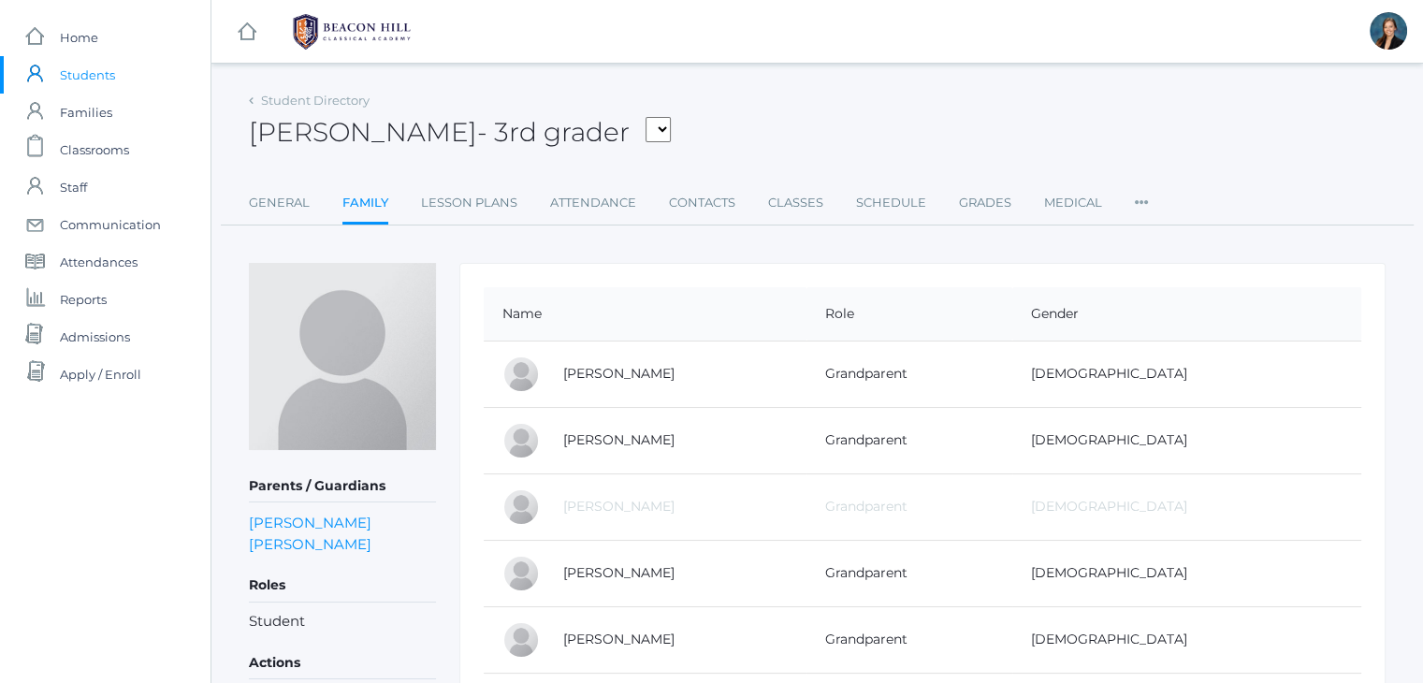
click at [752, 80] on div "icons/ui/navigation/hamburger Created with Sketch. icons/ui/navigation/home Cre…" at bounding box center [816, 515] width 1212 height 1031
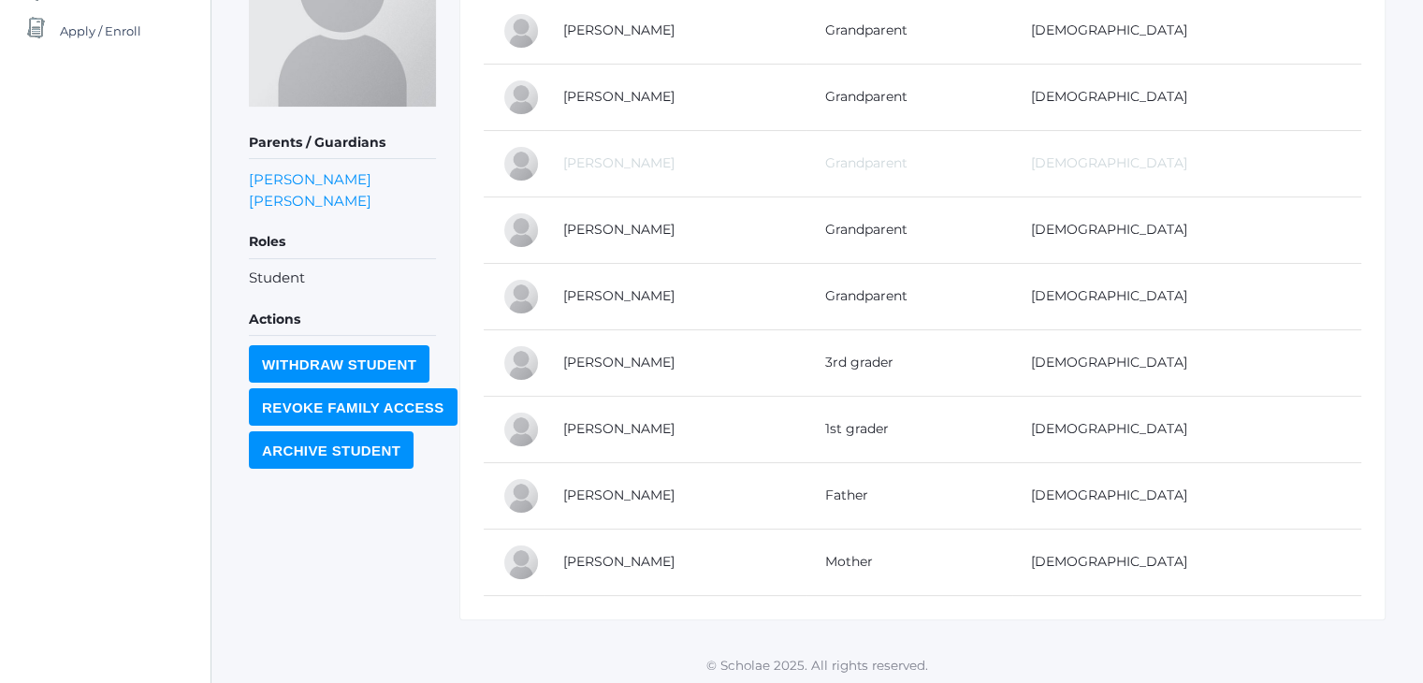
scroll to position [344, 0]
click at [586, 431] on link "[PERSON_NAME]" at bounding box center [618, 427] width 111 height 17
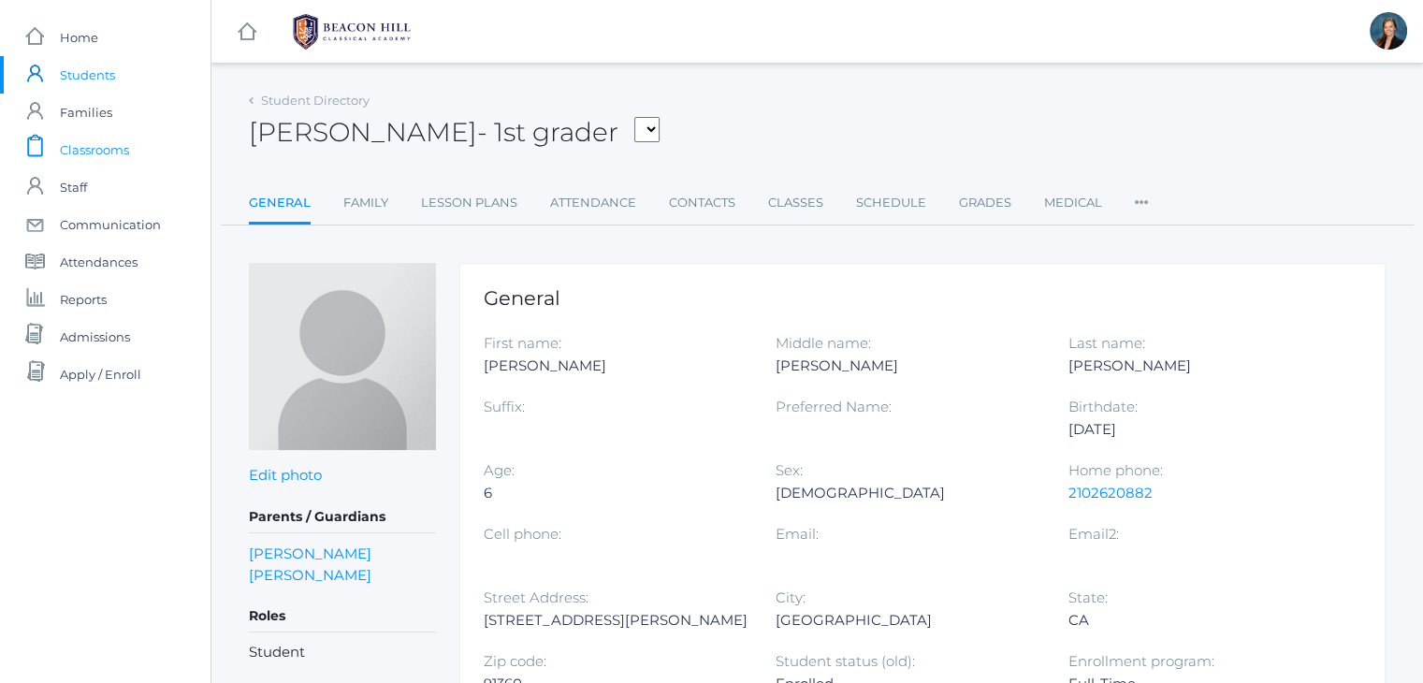
click at [76, 154] on span "Classrooms" at bounding box center [94, 149] width 69 height 37
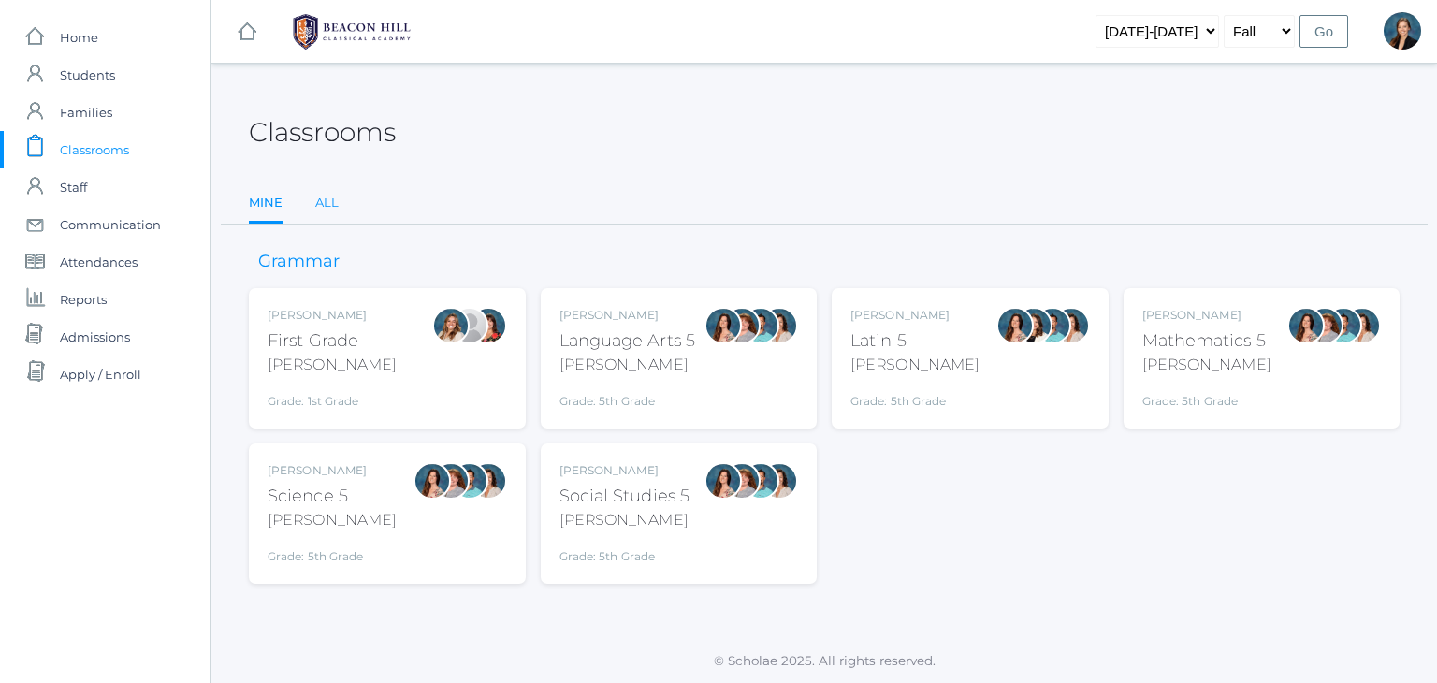
click at [322, 206] on link "All" at bounding box center [326, 202] width 23 height 37
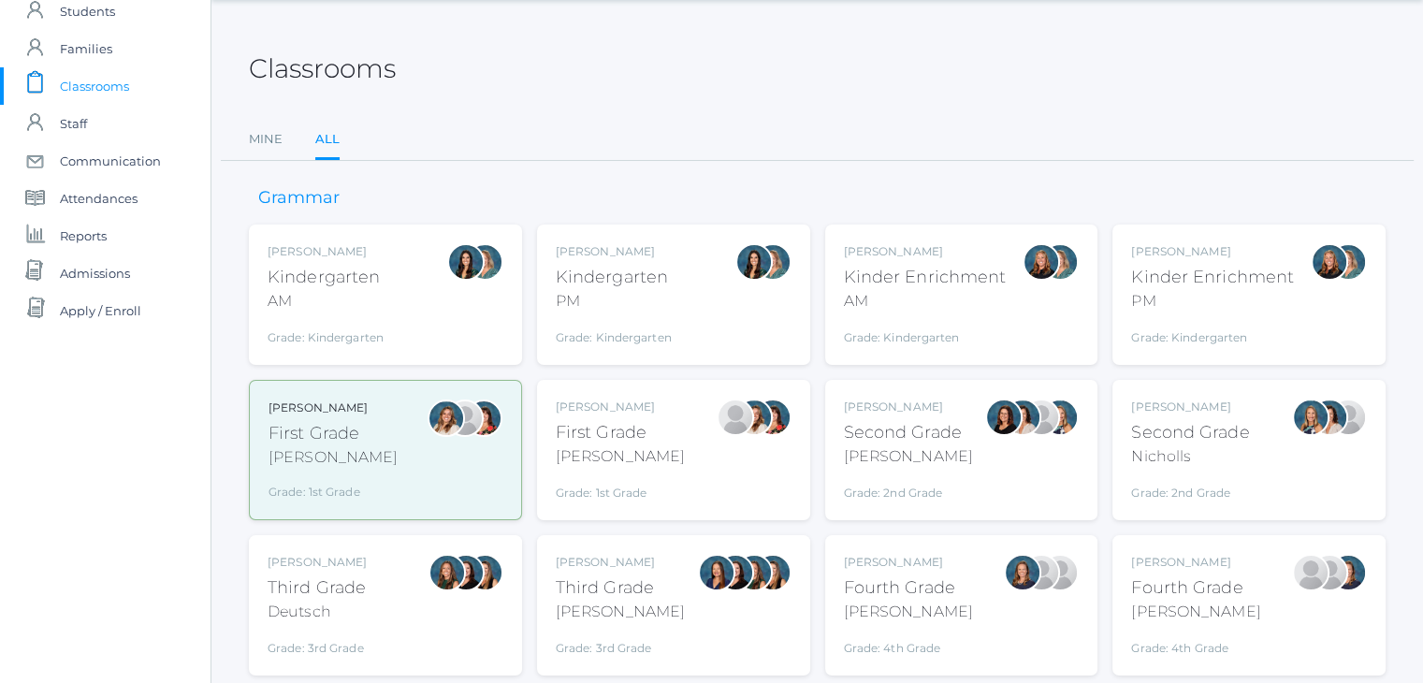
scroll to position [75, 0]
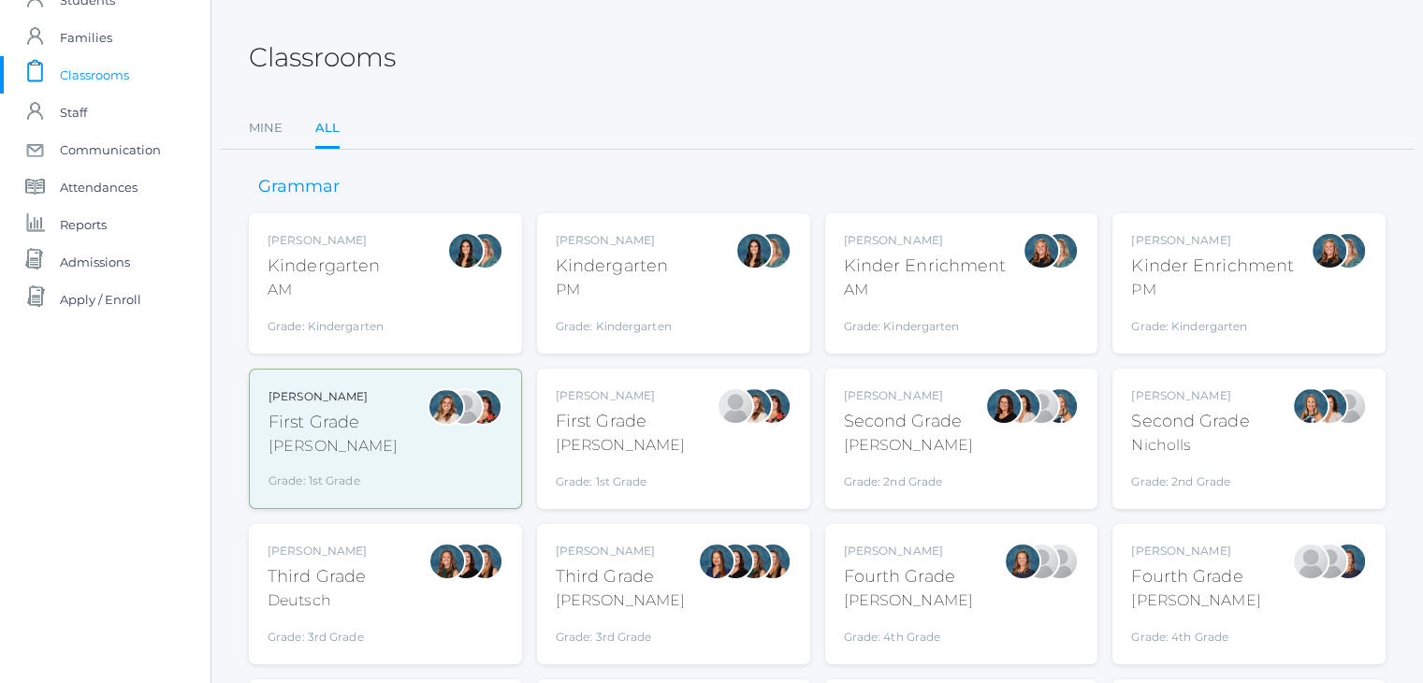
click at [1208, 269] on div "Kinder Enrichment" at bounding box center [1212, 266] width 163 height 25
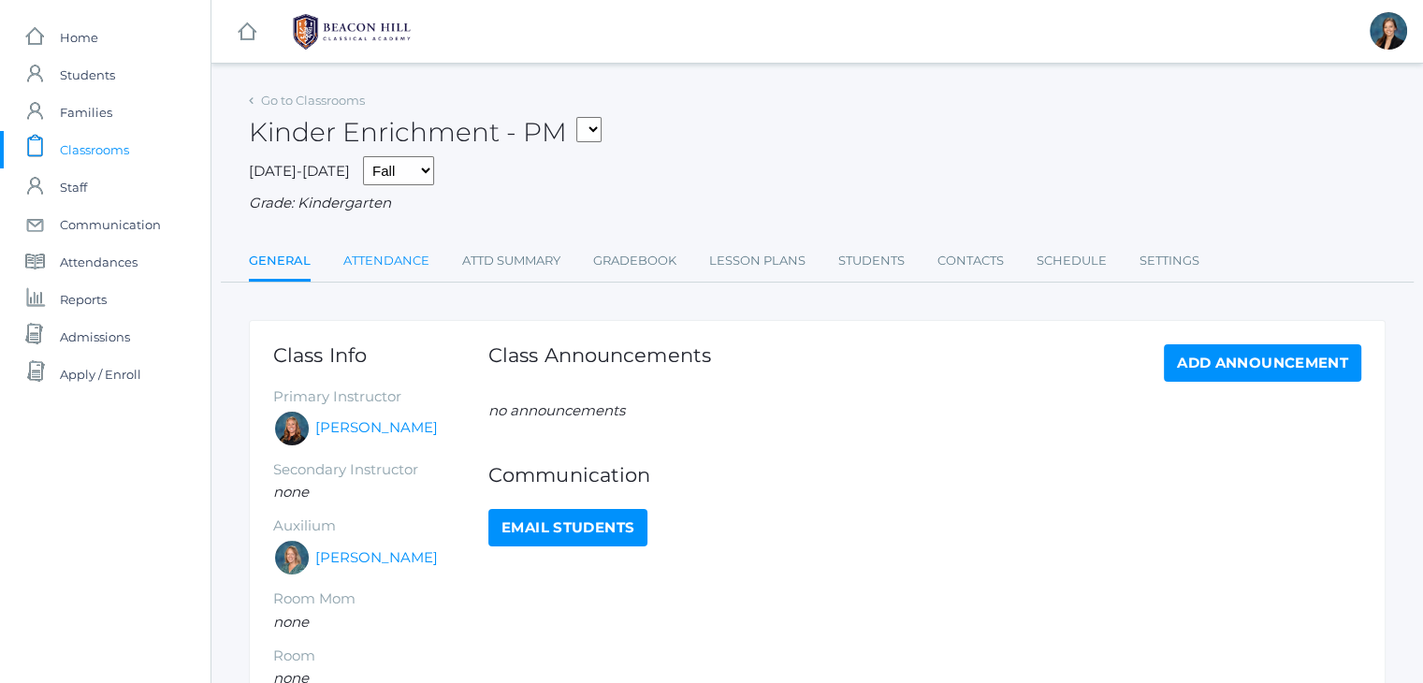
click at [397, 259] on link "Attendance" at bounding box center [386, 260] width 86 height 37
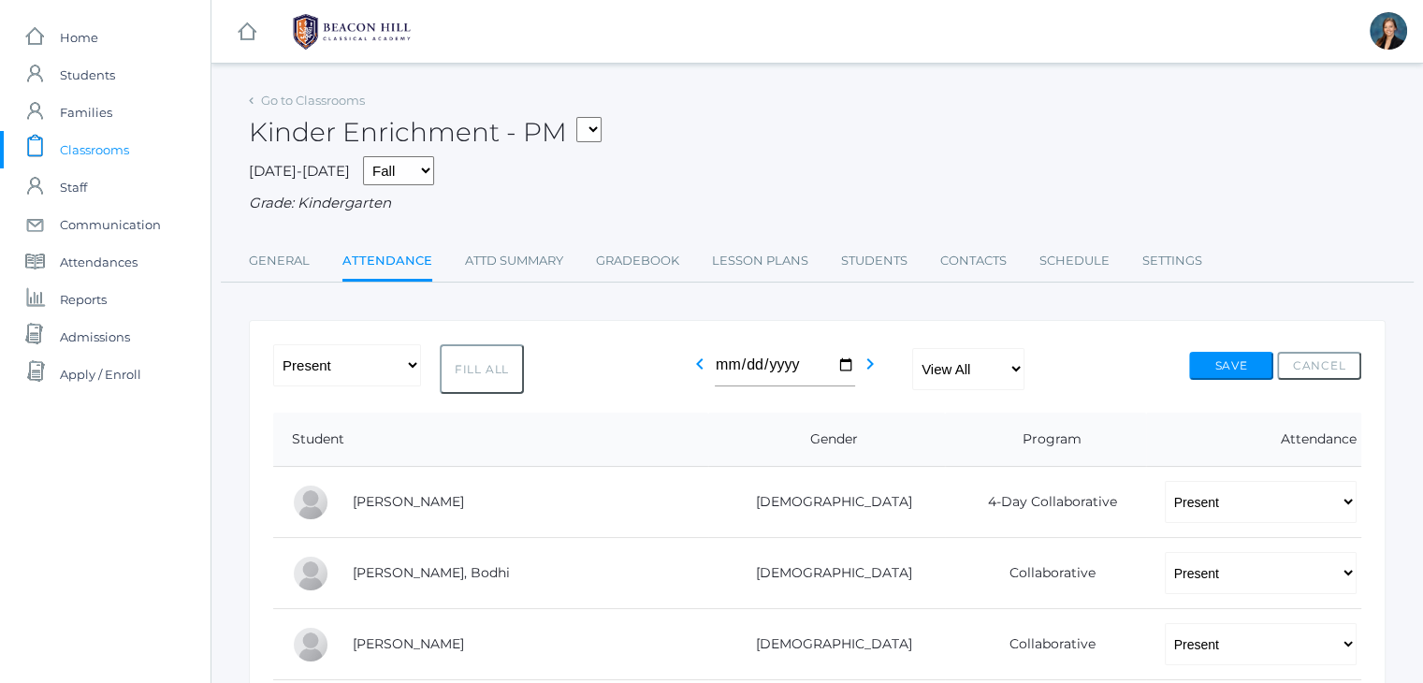
click at [95, 142] on span "Classrooms" at bounding box center [94, 149] width 69 height 37
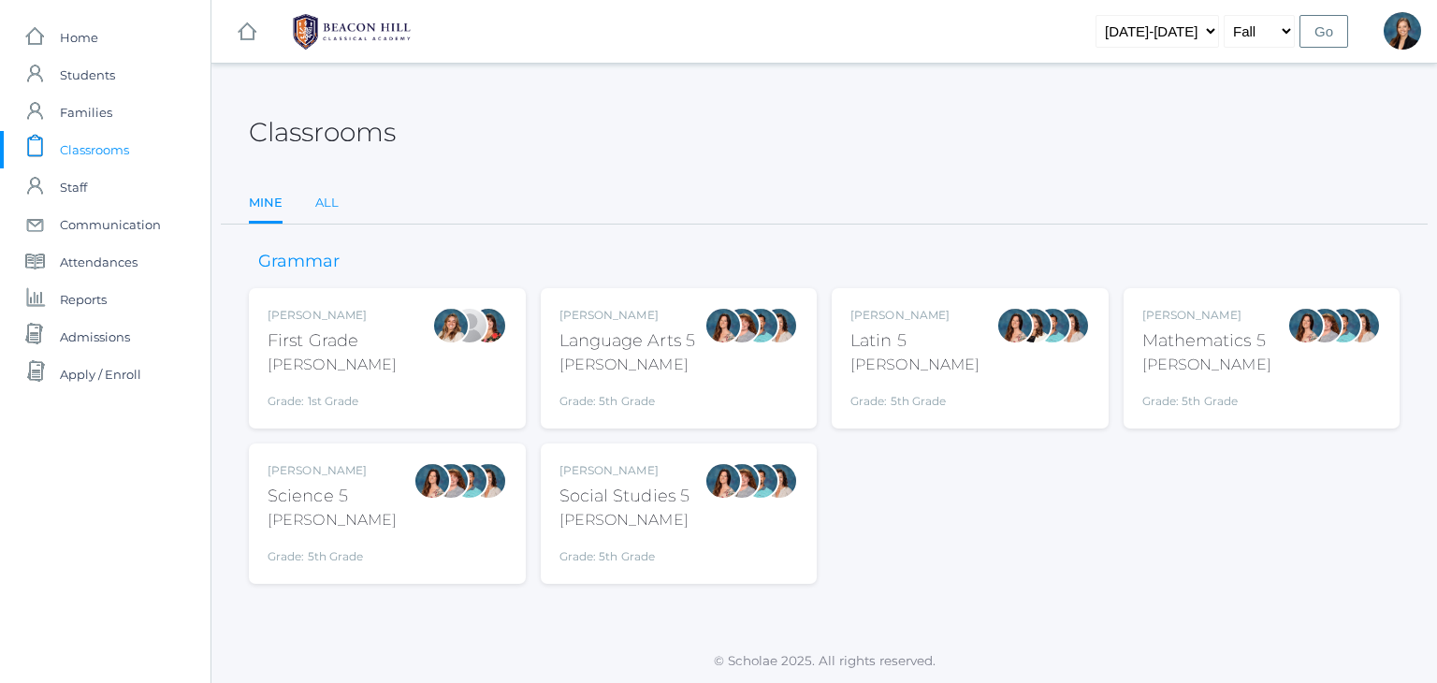
click at [328, 207] on link "All" at bounding box center [326, 202] width 23 height 37
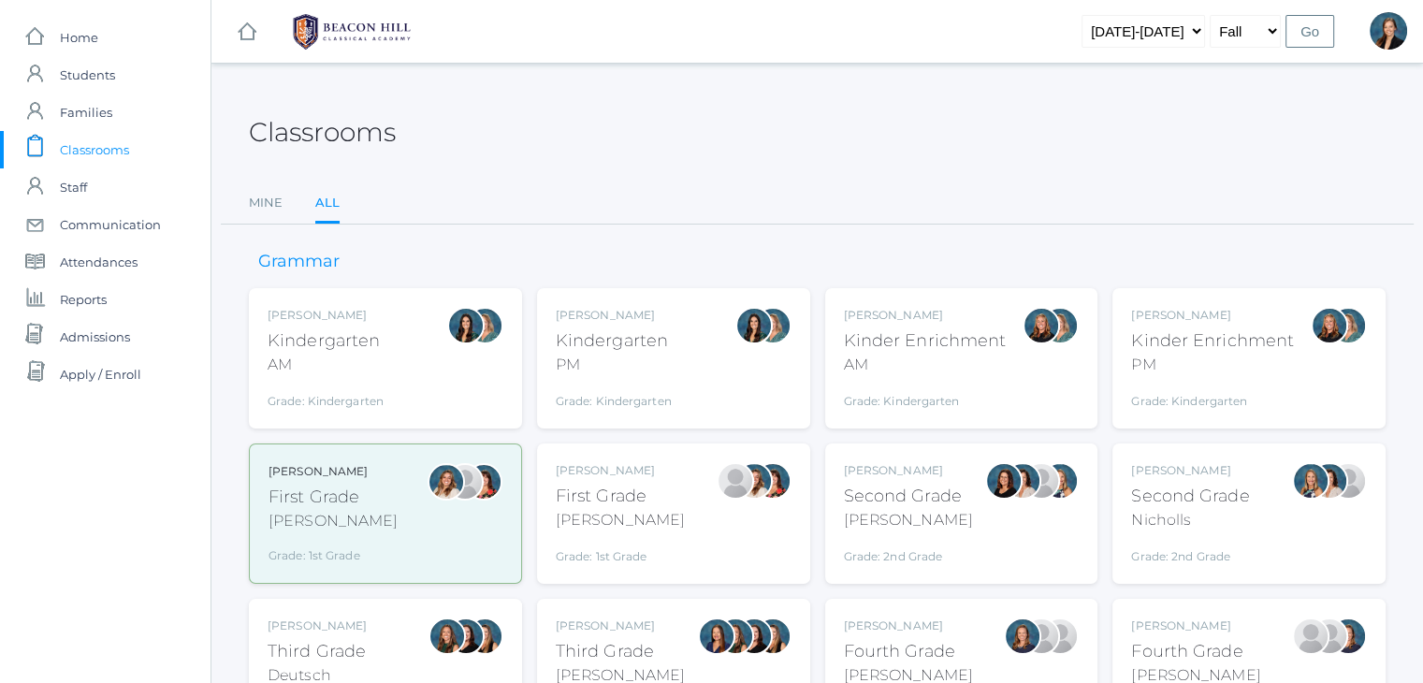
click at [622, 345] on div "Kindergarten" at bounding box center [614, 340] width 116 height 25
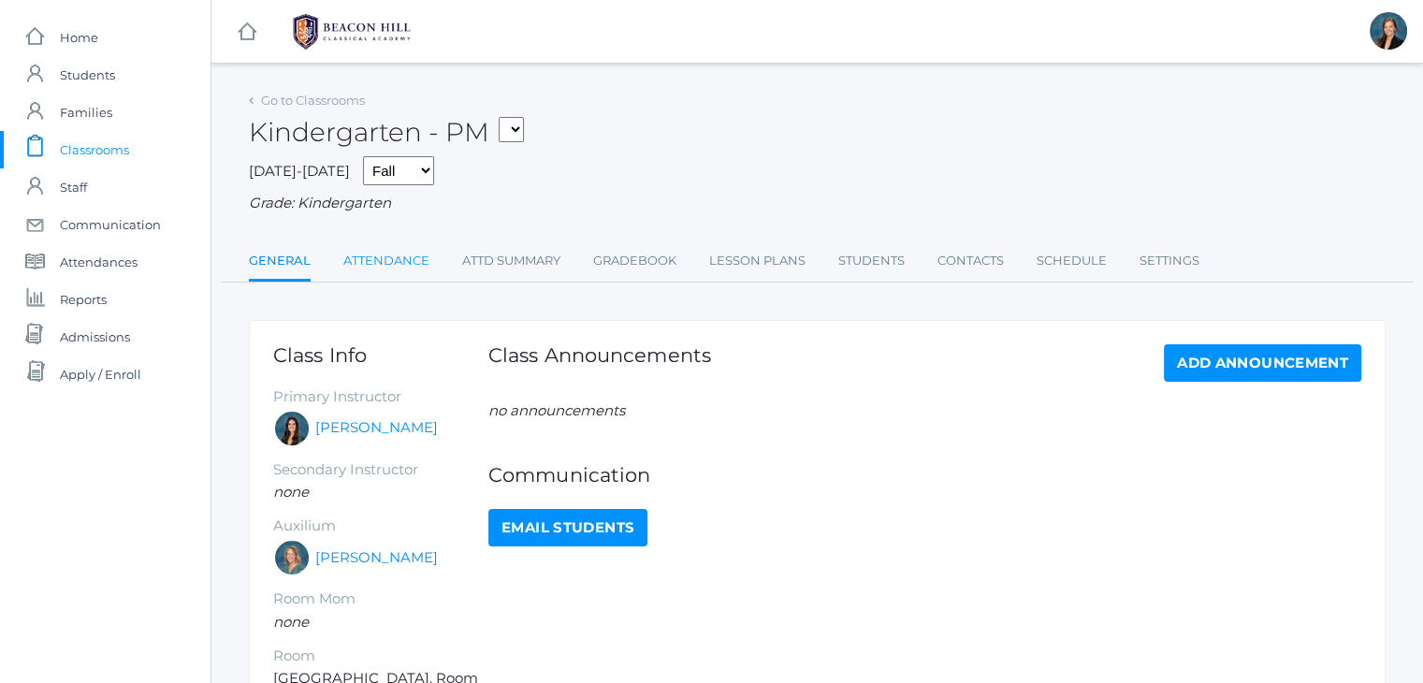
click at [360, 263] on link "Attendance" at bounding box center [386, 260] width 86 height 37
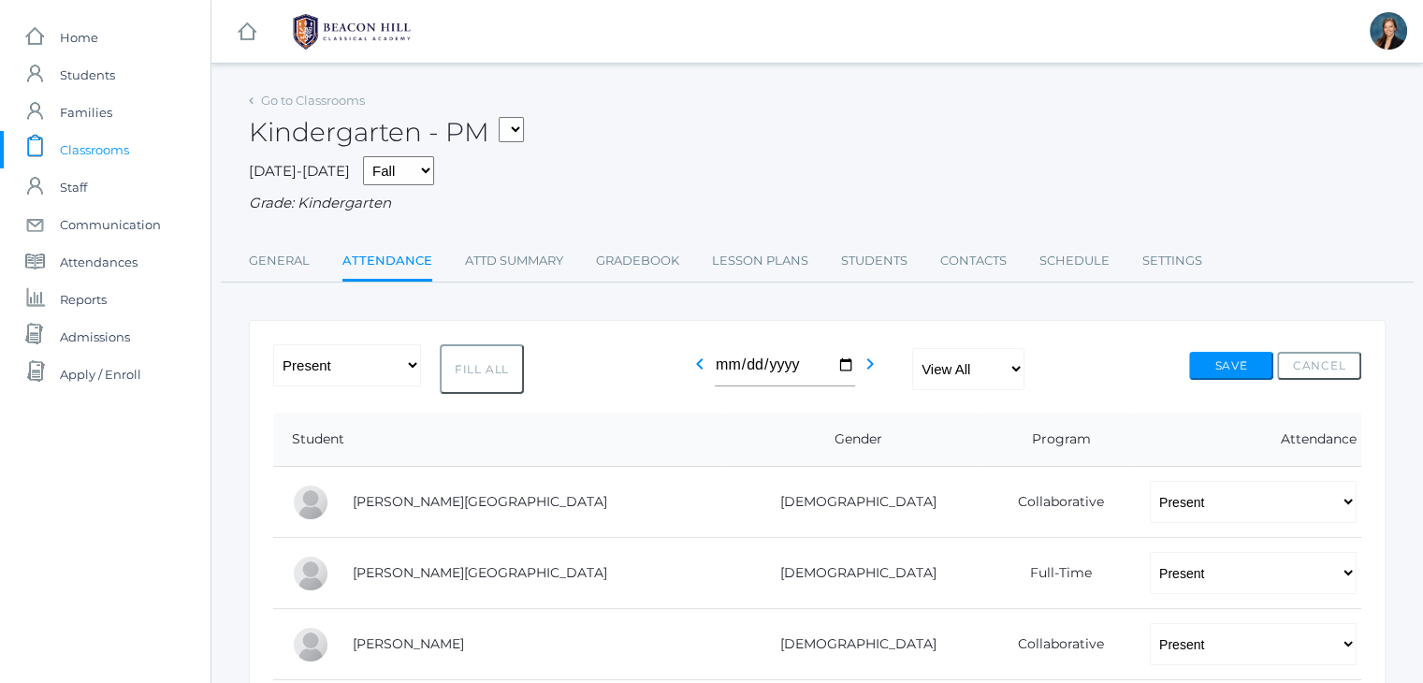
click at [360, 263] on link "Attendance" at bounding box center [387, 262] width 90 height 40
click at [97, 72] on span "Students" at bounding box center [87, 74] width 55 height 37
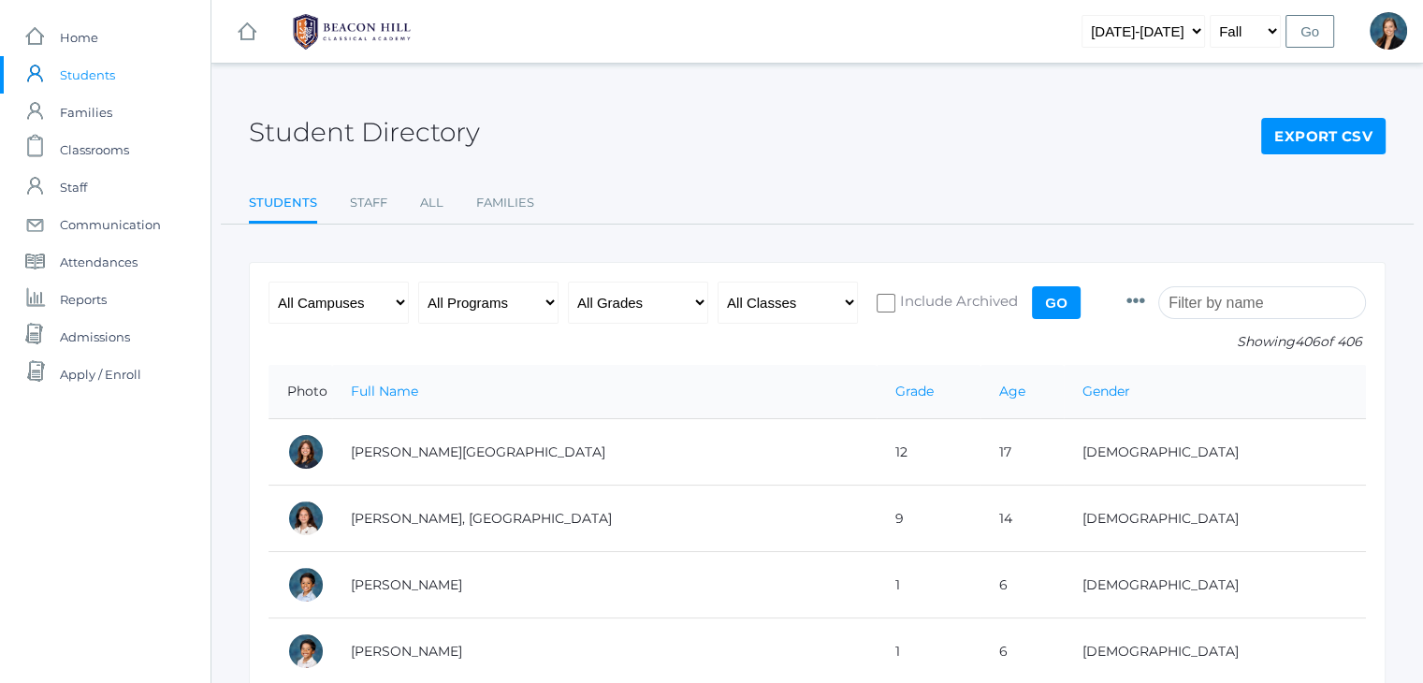
click at [1242, 301] on input "search" at bounding box center [1262, 302] width 208 height 33
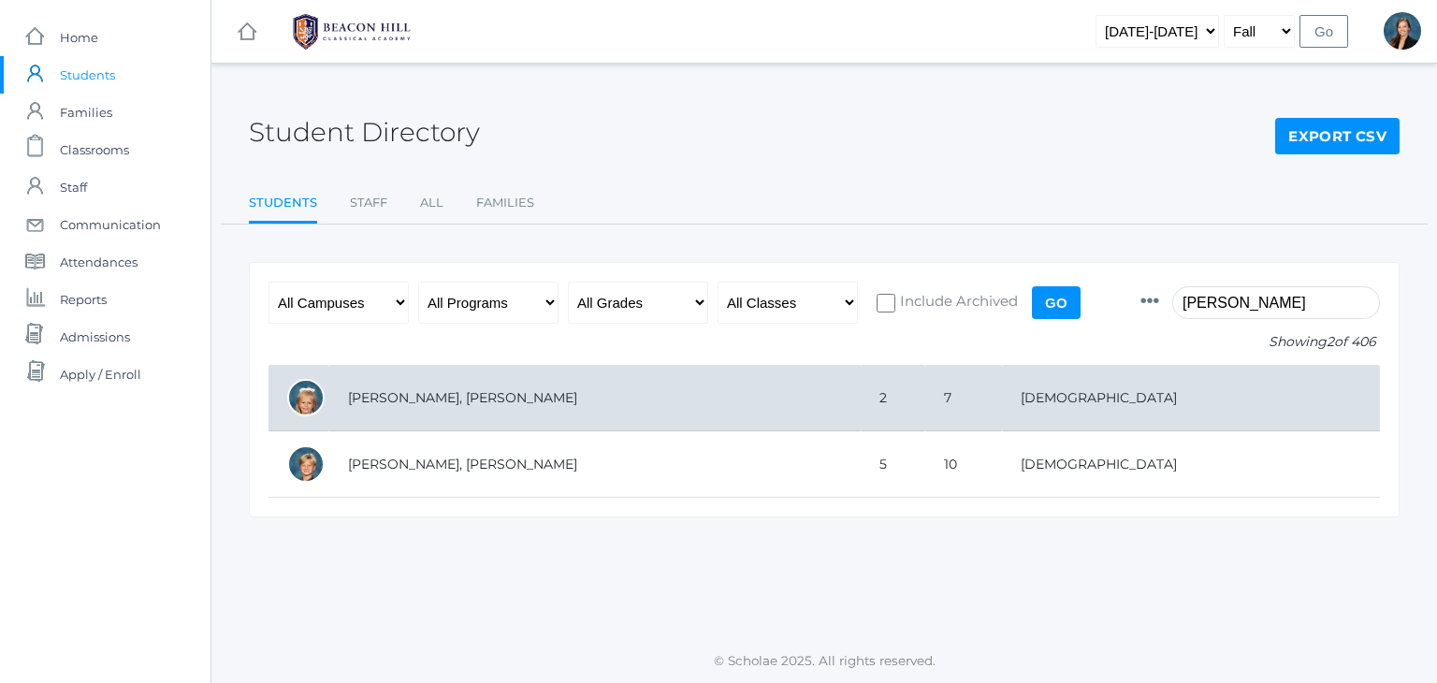
type input "[PERSON_NAME]"
click at [581, 394] on td "[PERSON_NAME], [PERSON_NAME]" at bounding box center [594, 398] width 531 height 66
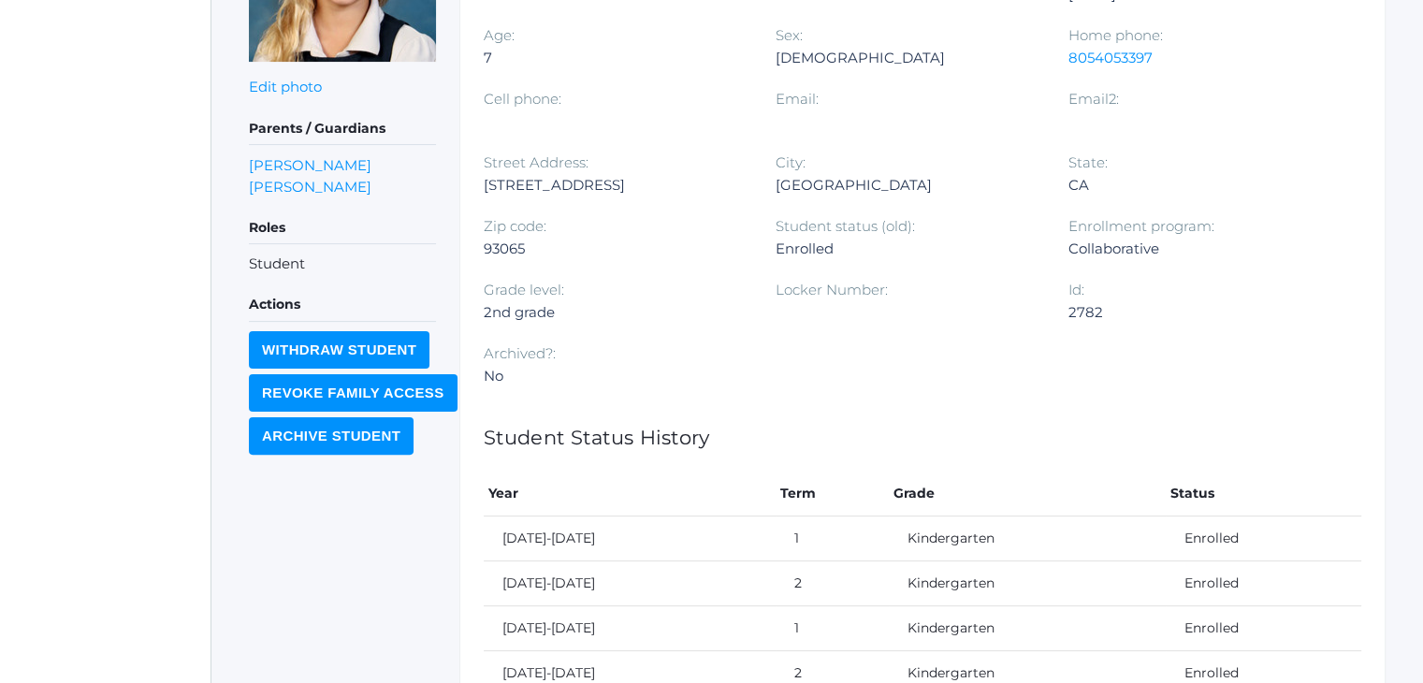
scroll to position [130, 0]
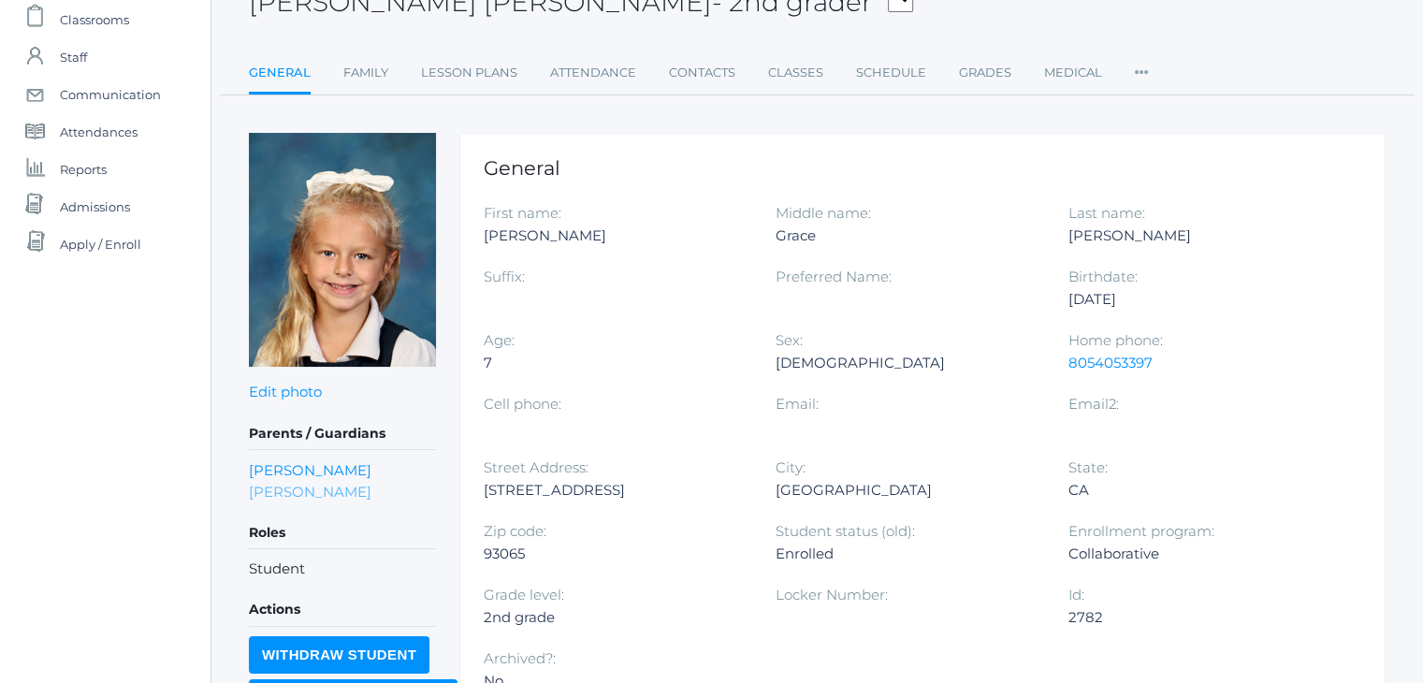
click at [293, 483] on link "[PERSON_NAME]" at bounding box center [310, 492] width 123 height 22
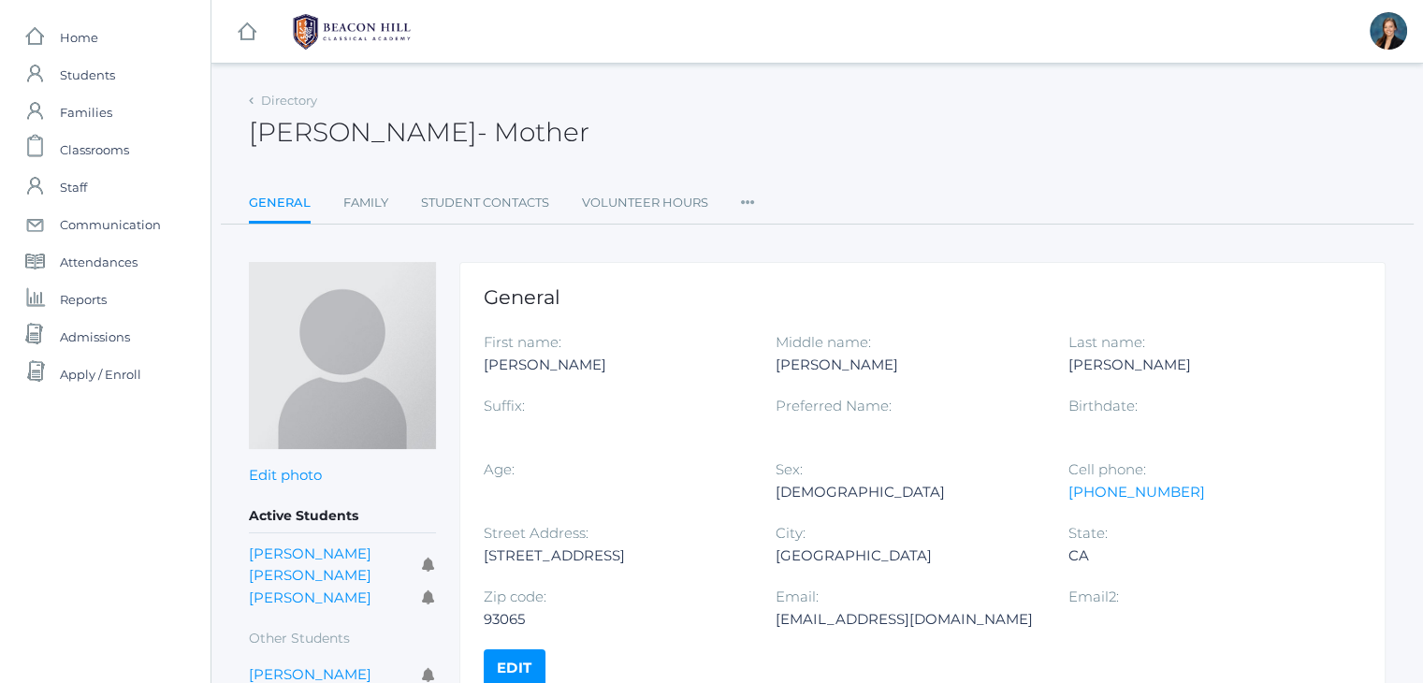
click at [860, 618] on div "[EMAIL_ADDRESS][DOMAIN_NAME]" at bounding box center [908, 619] width 264 height 22
copy div "[EMAIL_ADDRESS][DOMAIN_NAME]"
